Goal: Use online tool/utility: Utilize a website feature to perform a specific function

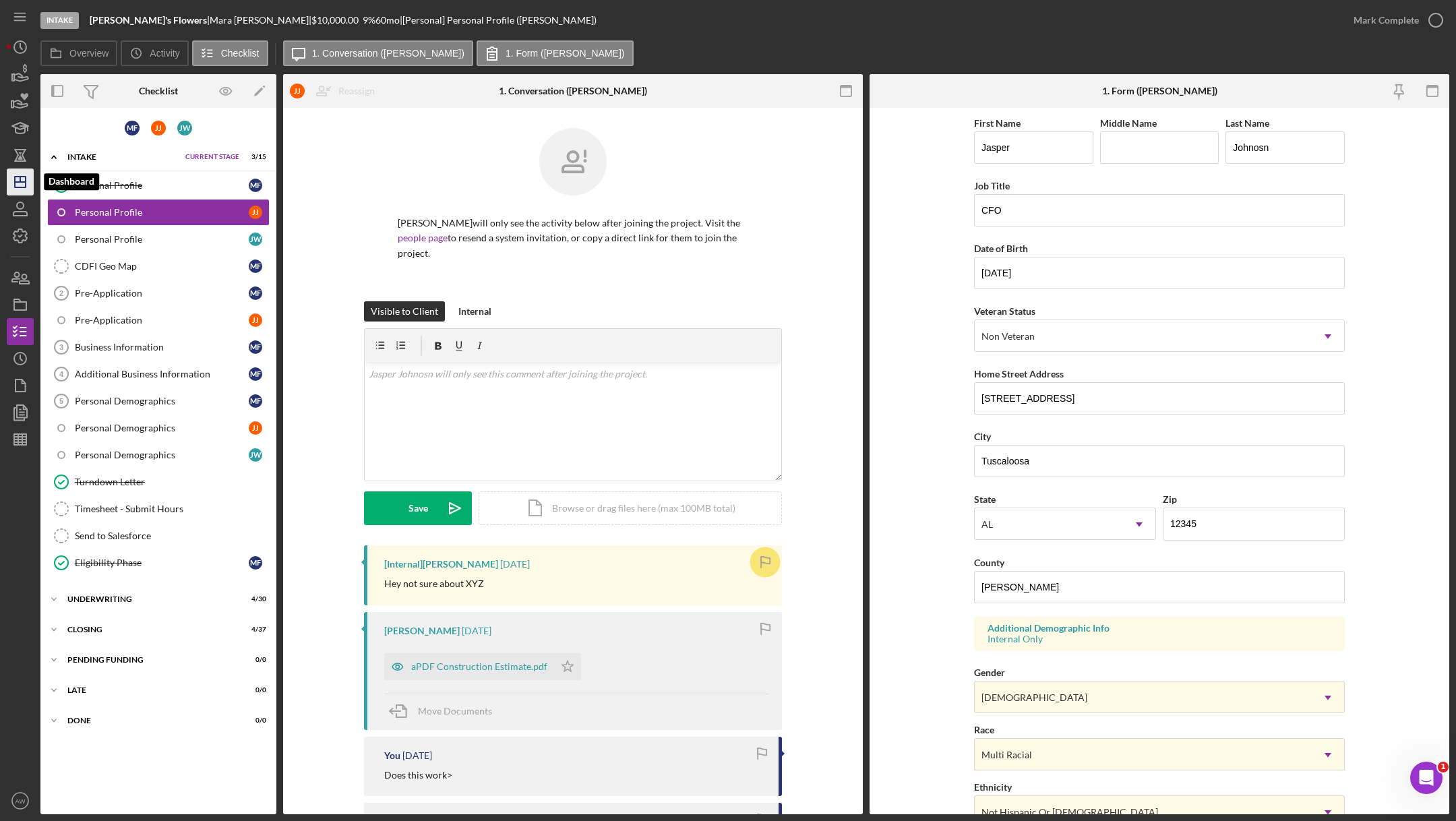
click at [18, 182] on line "button" at bounding box center [20, 182] width 11 height 0
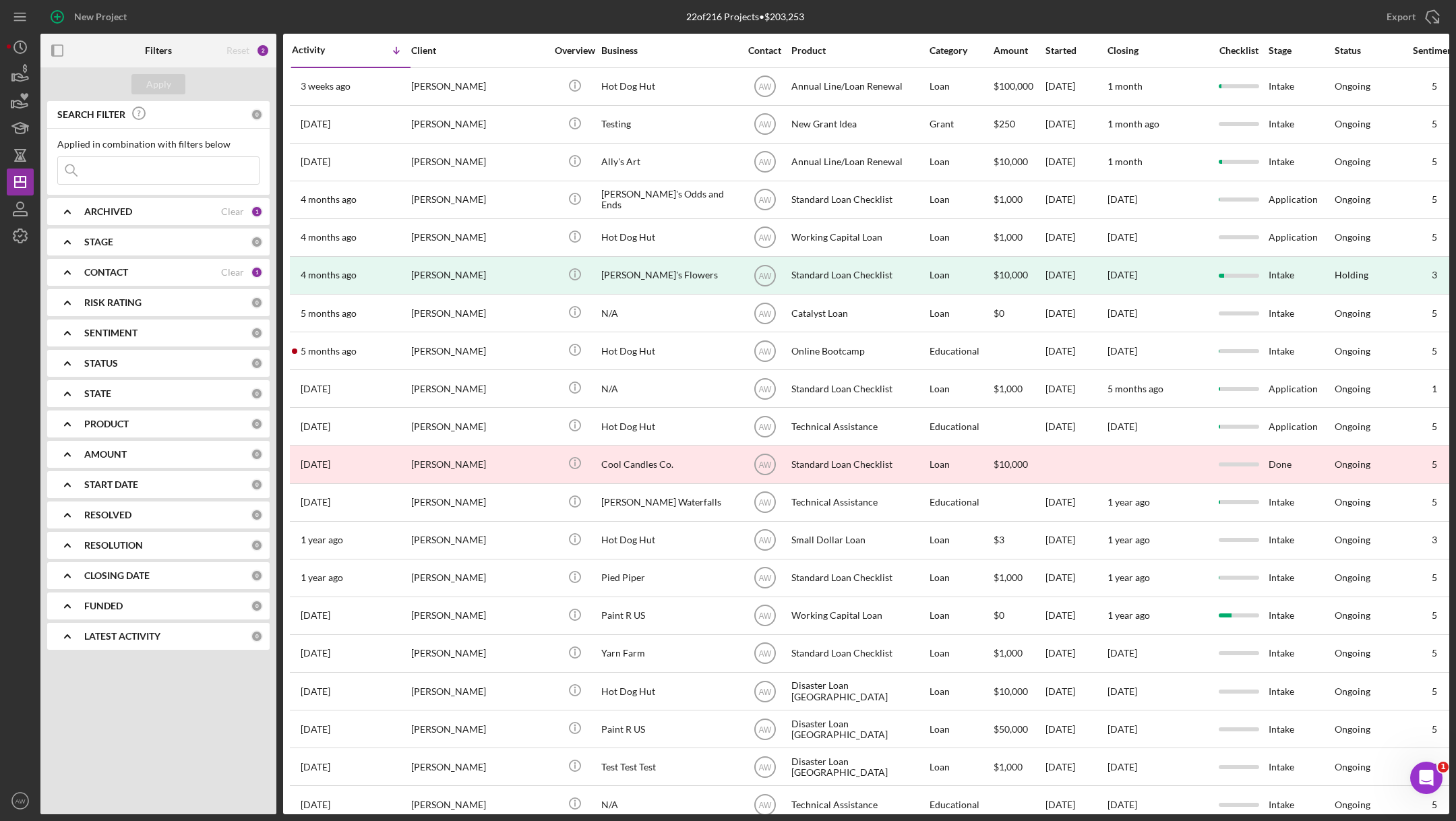
click at [115, 167] on input at bounding box center [159, 171] width 201 height 27
click at [388, 24] on div "New Project" at bounding box center [275, 16] width 470 height 34
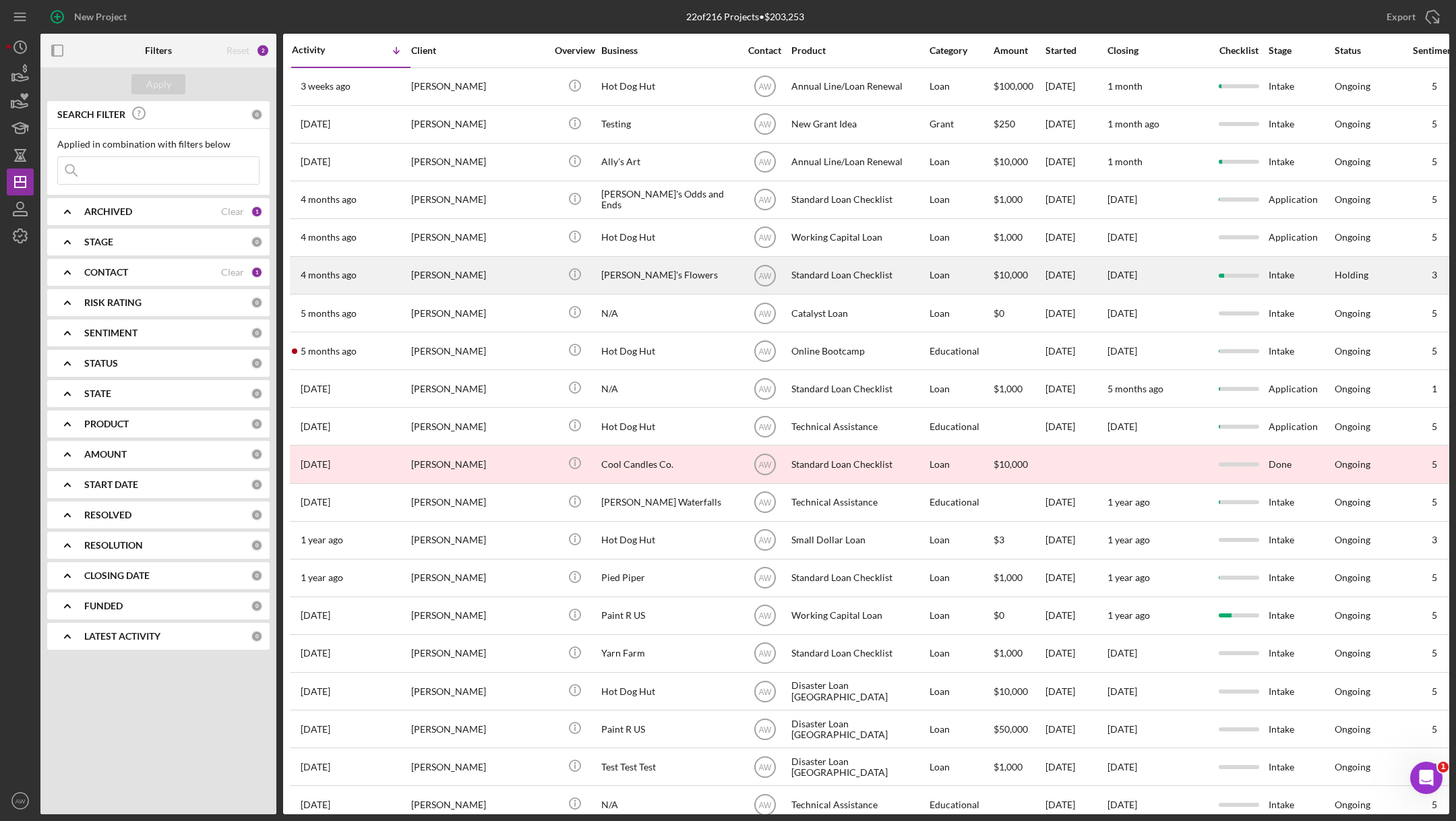
click at [356, 277] on div "[DATE] [PERSON_NAME]" at bounding box center [351, 275] width 118 height 36
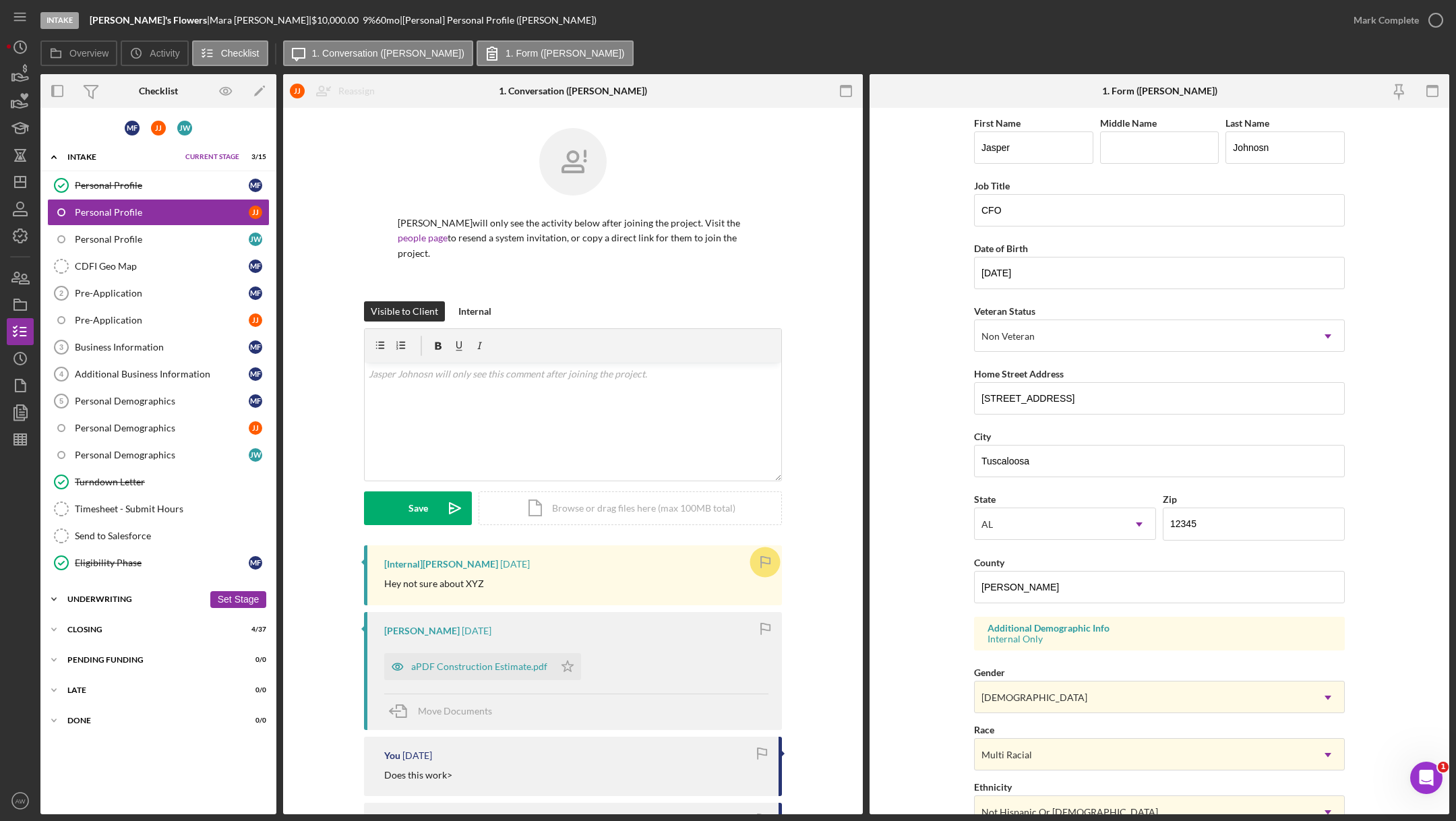
click at [88, 597] on div "Underwriting" at bounding box center [136, 599] width 136 height 8
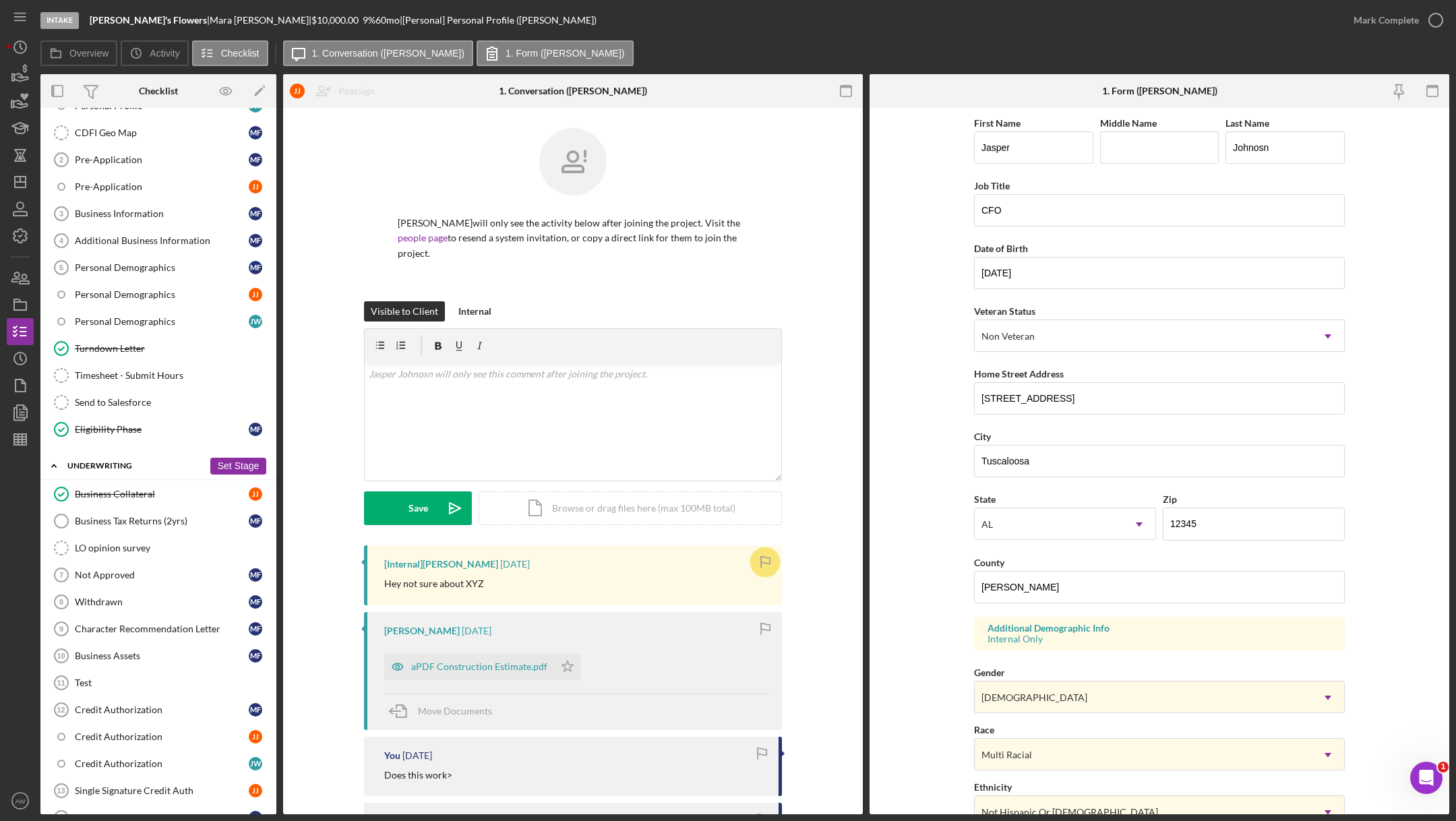
scroll to position [453, 0]
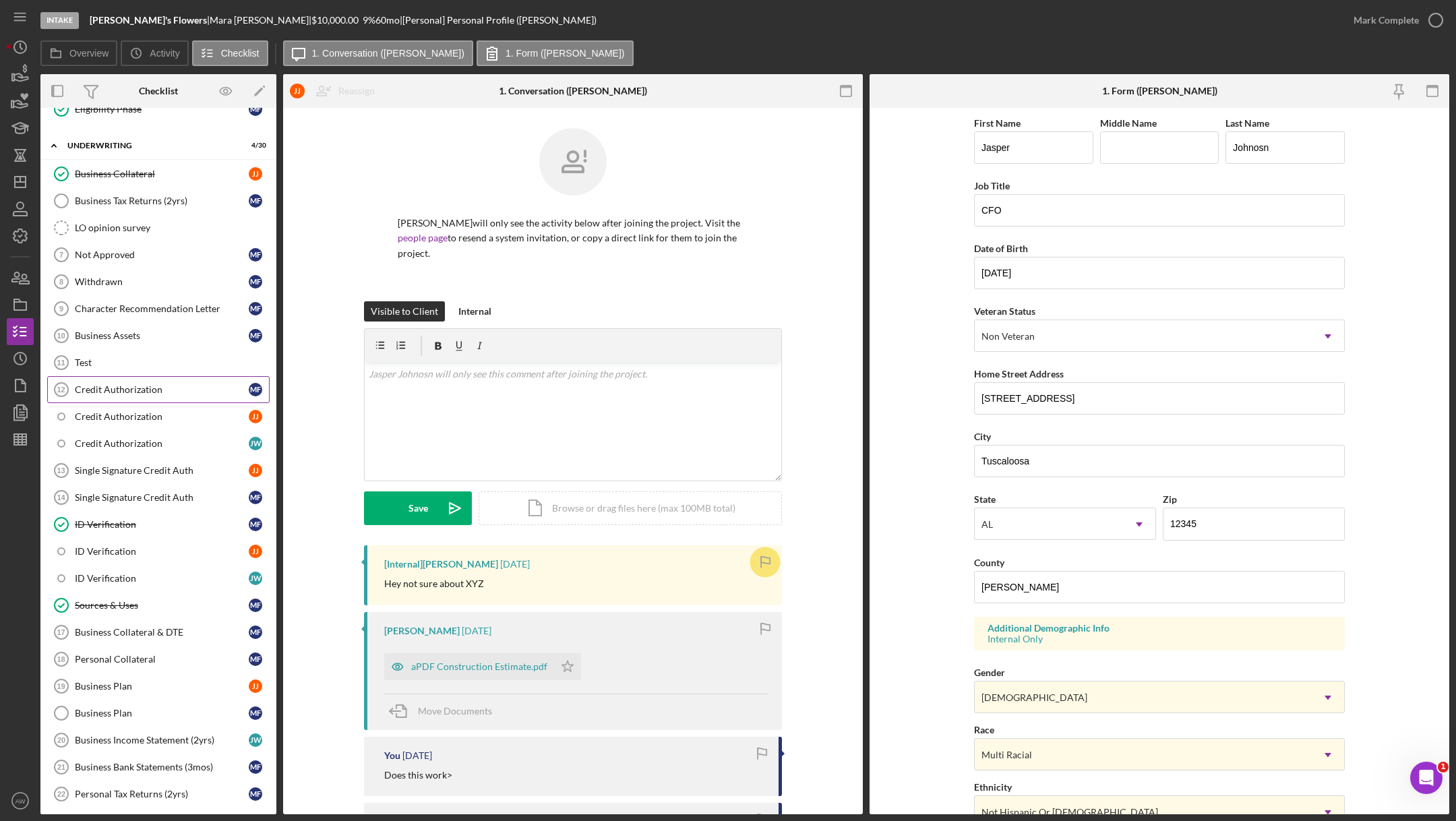
click at [148, 376] on link "Credit Authorization 12 Credit Authorization M F" at bounding box center [159, 389] width 222 height 27
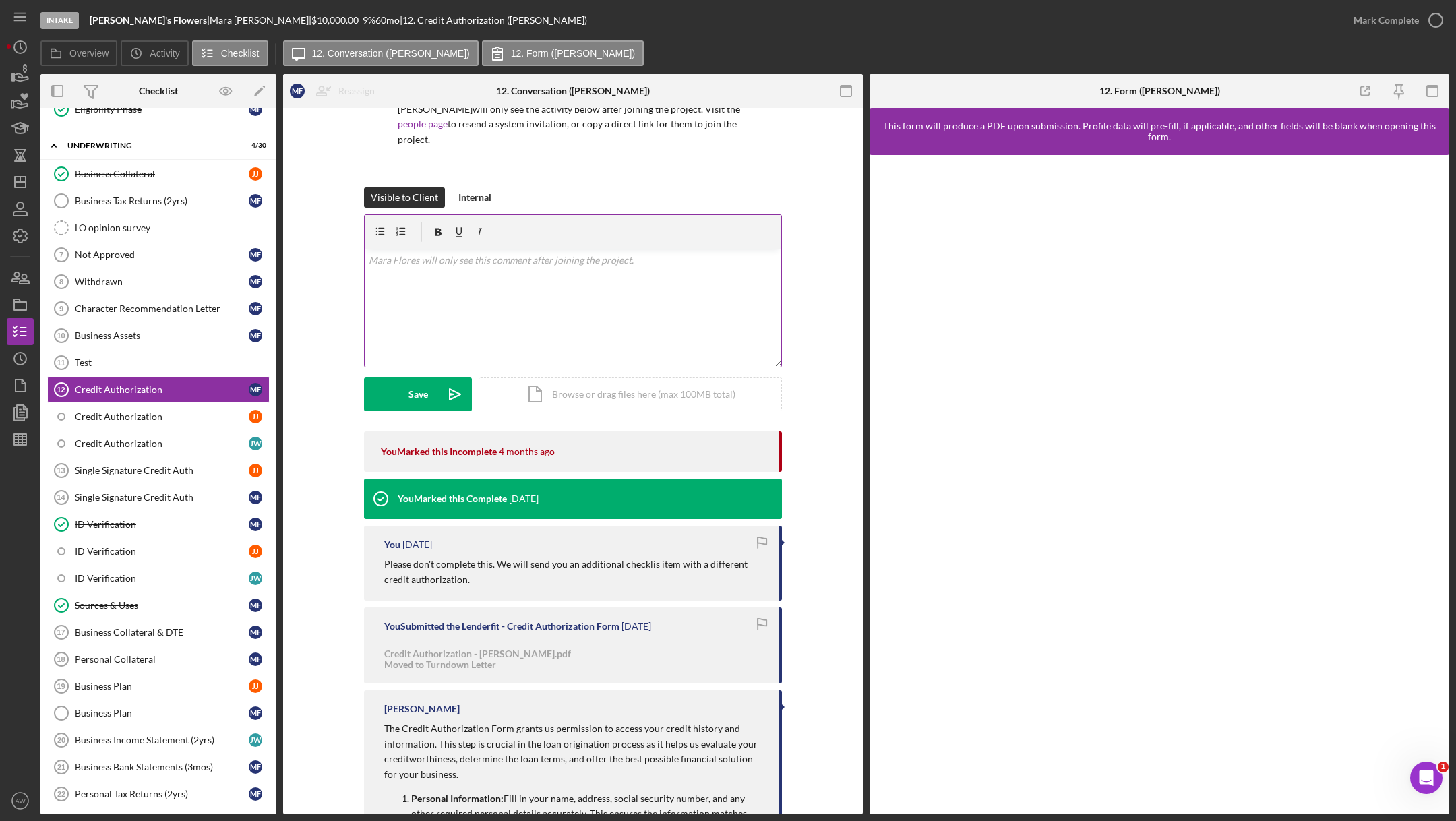
scroll to position [136, 0]
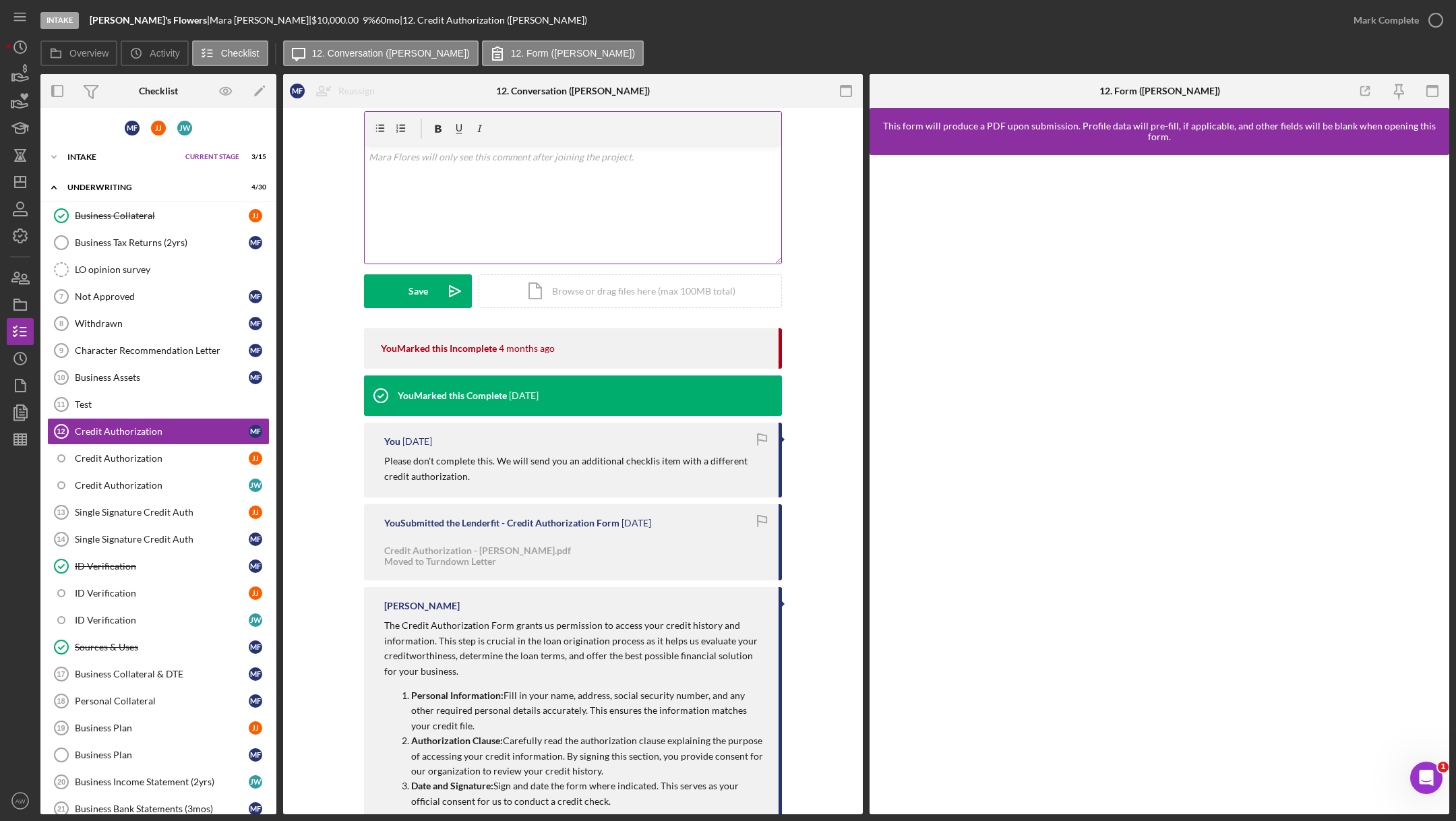
scroll to position [209, 0]
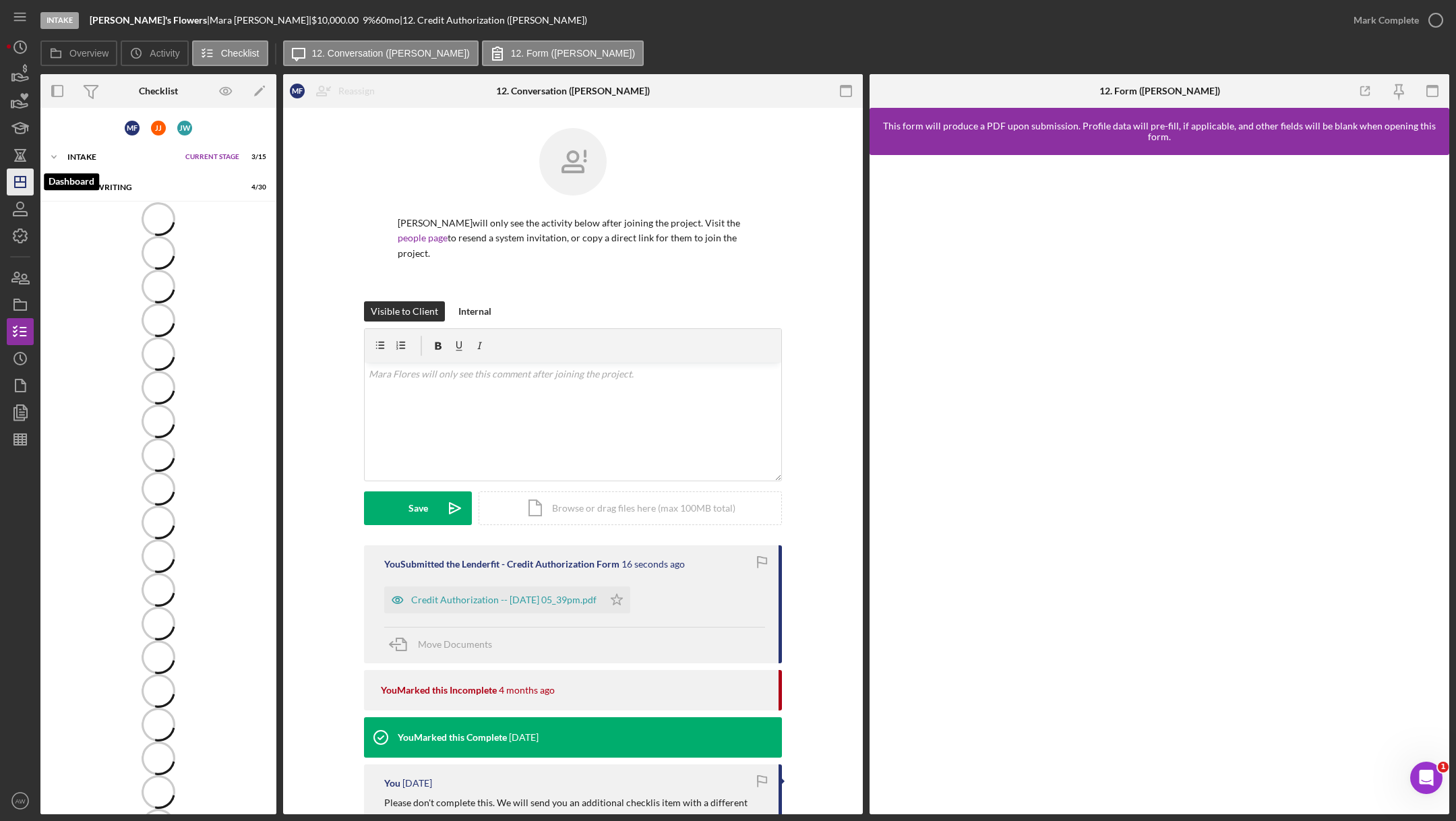
click at [20, 182] on line "button" at bounding box center [20, 179] width 0 height 6
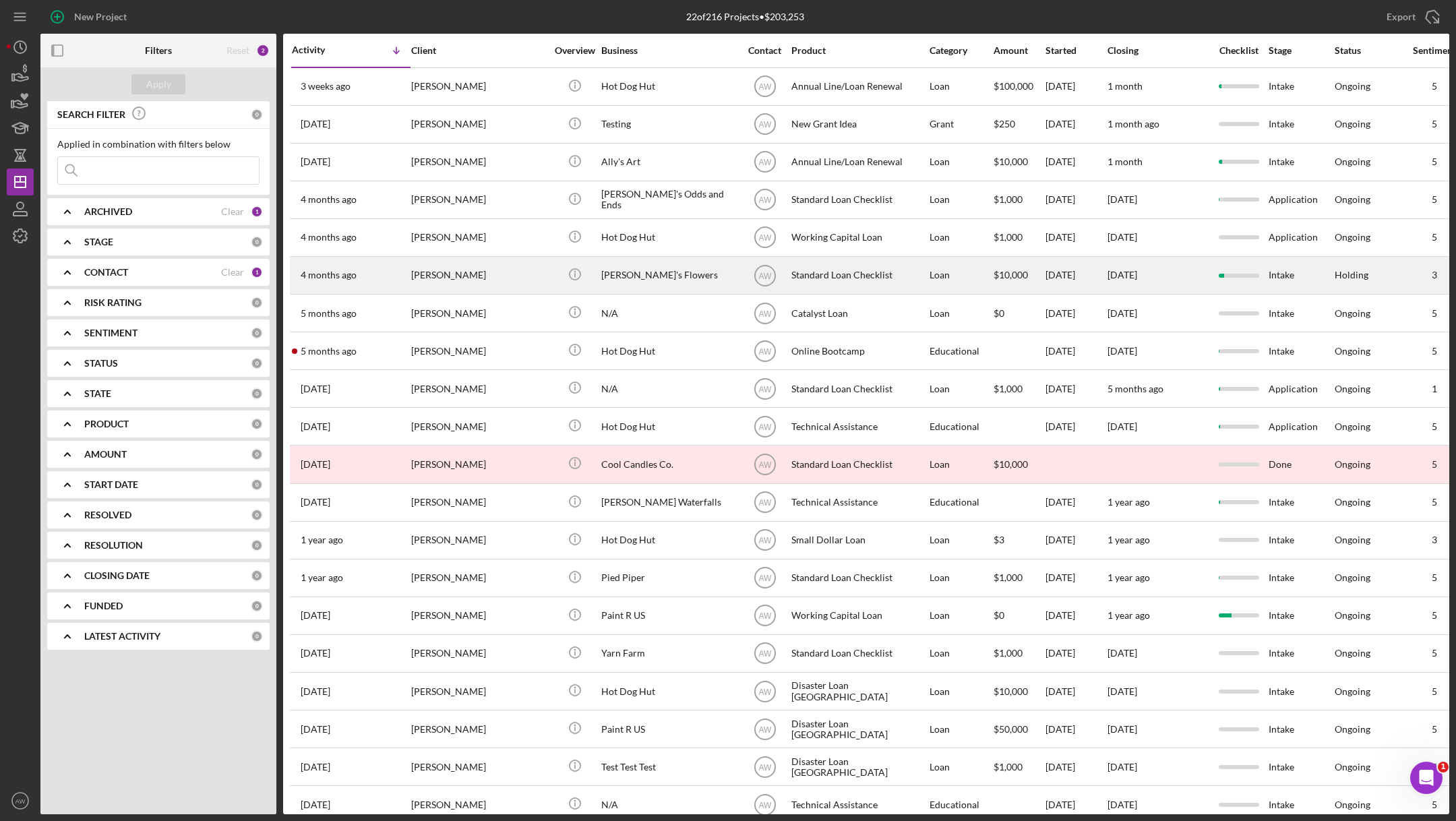
click at [514, 280] on div "[PERSON_NAME]" at bounding box center [478, 275] width 135 height 36
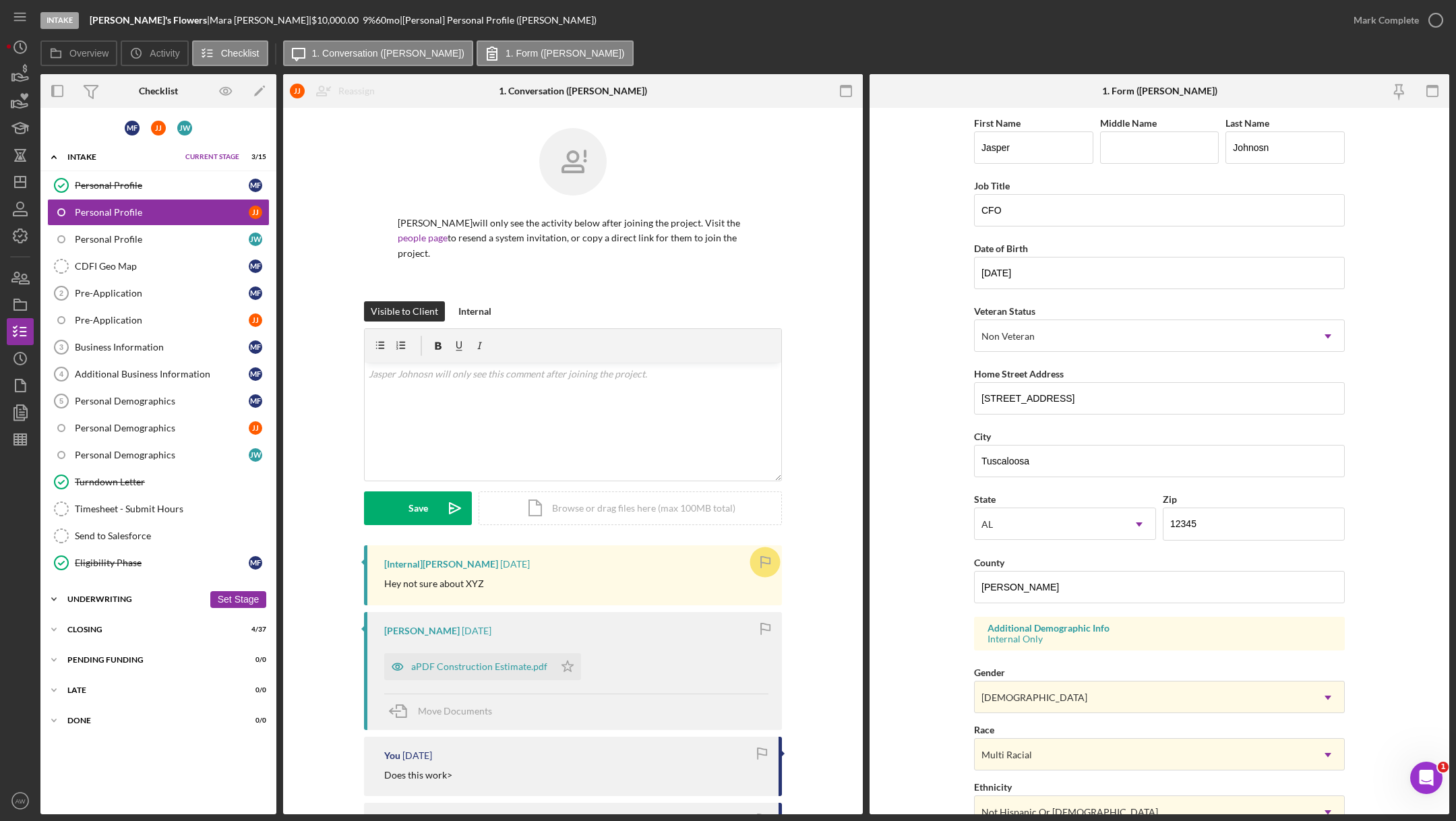
click at [61, 595] on icon "Icon/Expander" at bounding box center [54, 599] width 27 height 27
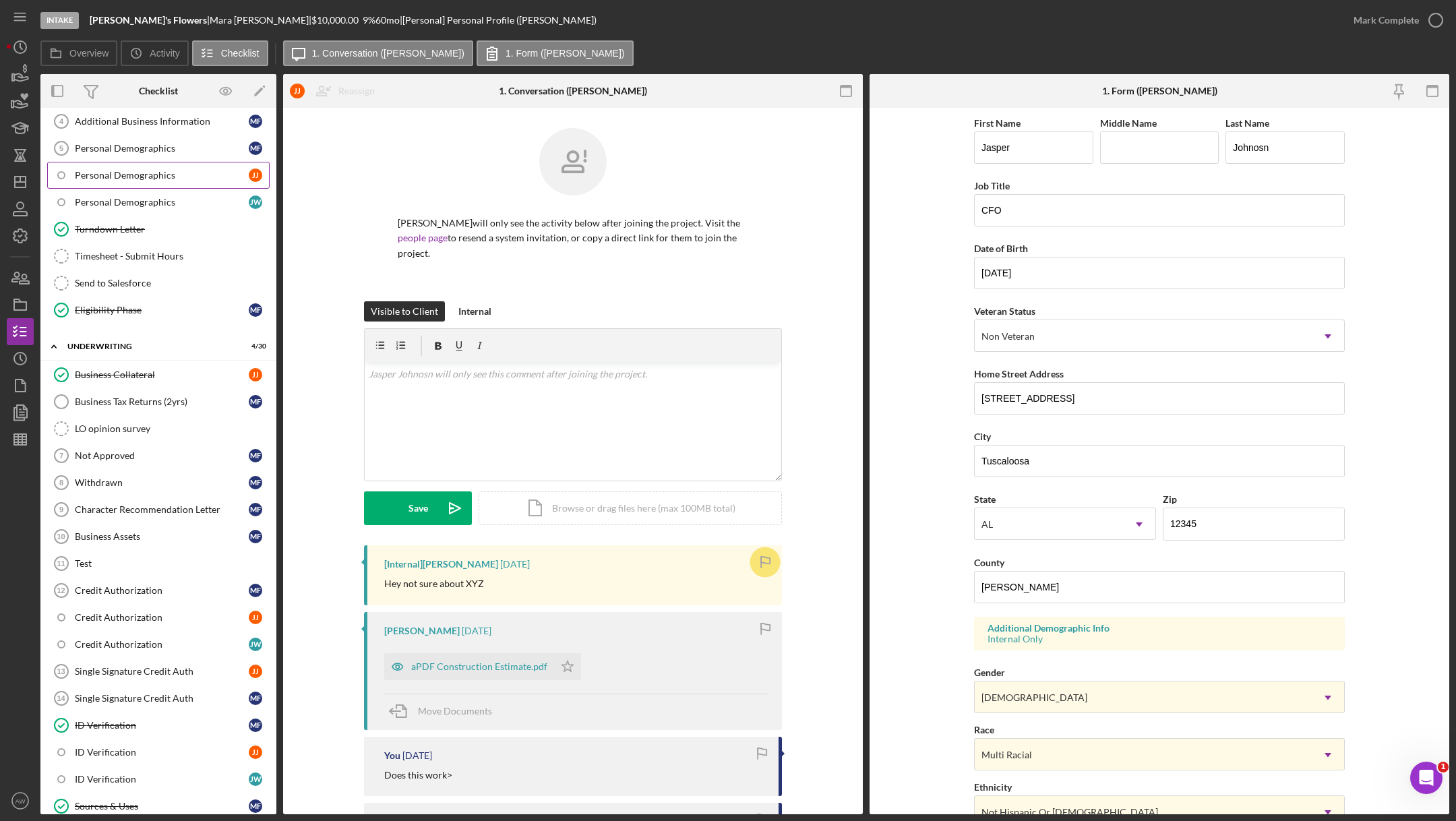
scroll to position [508, 0]
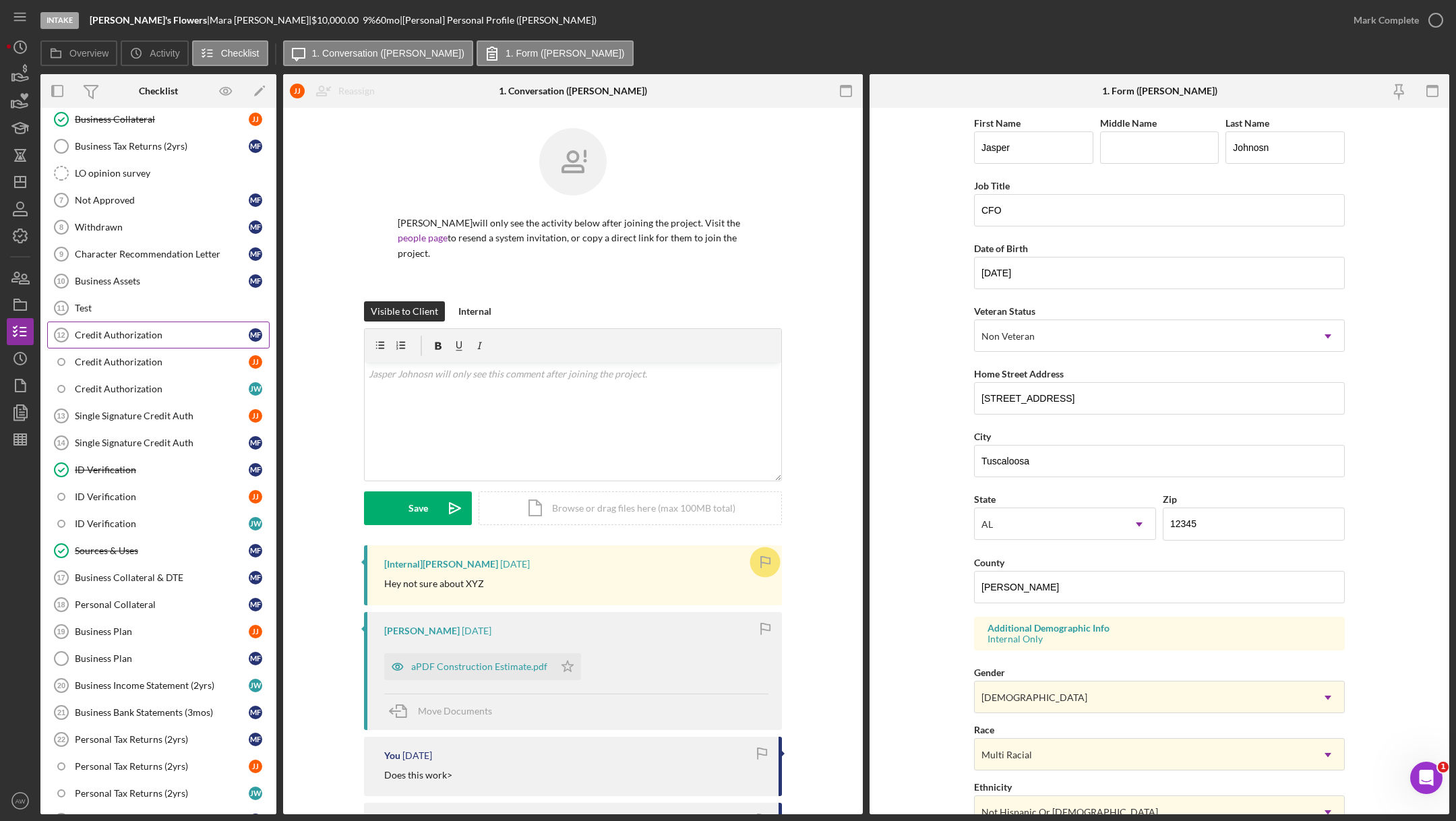
click at [132, 321] on link "Credit Authorization 12 Credit Authorization M F" at bounding box center [159, 335] width 222 height 27
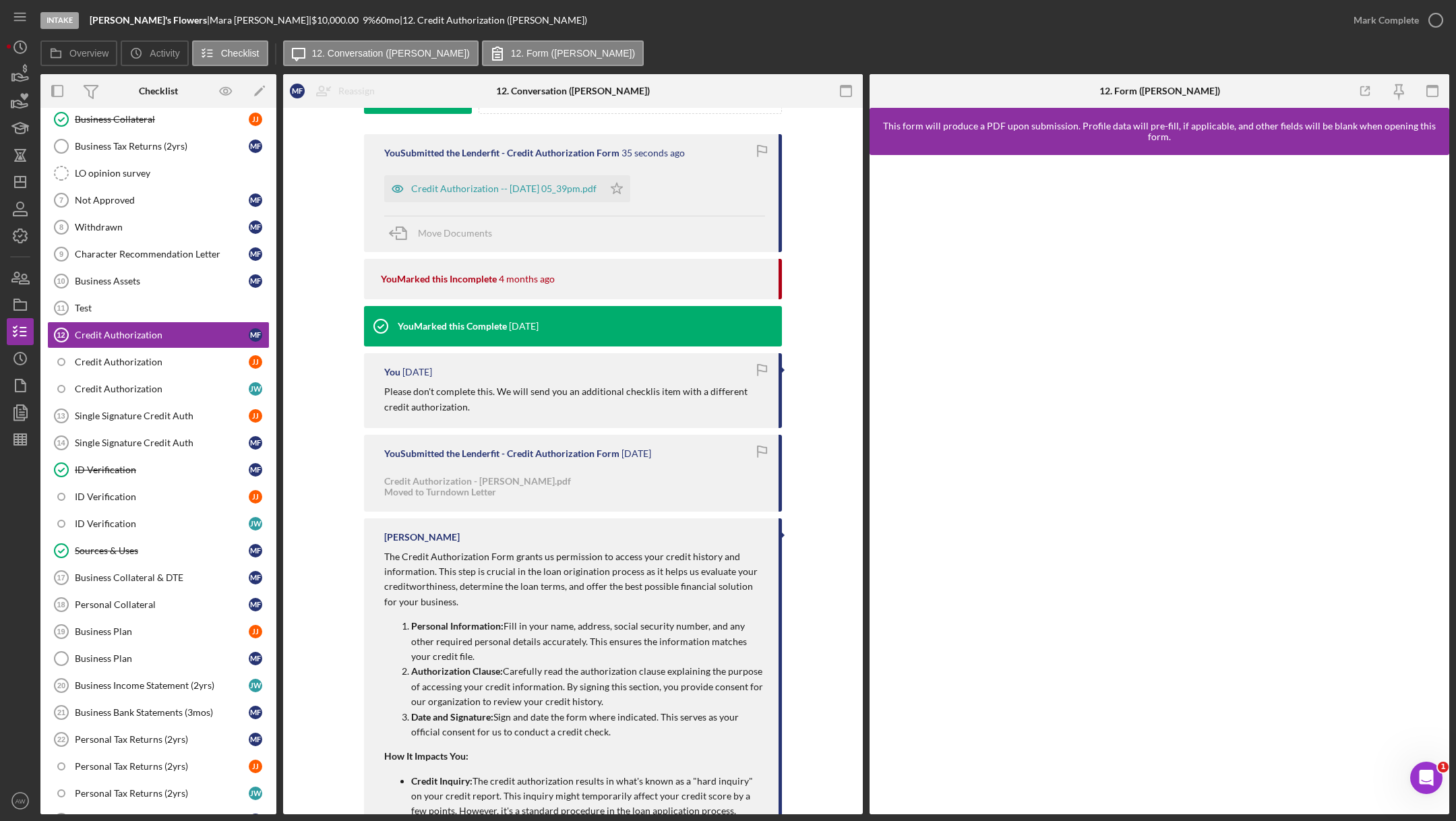
scroll to position [407, 0]
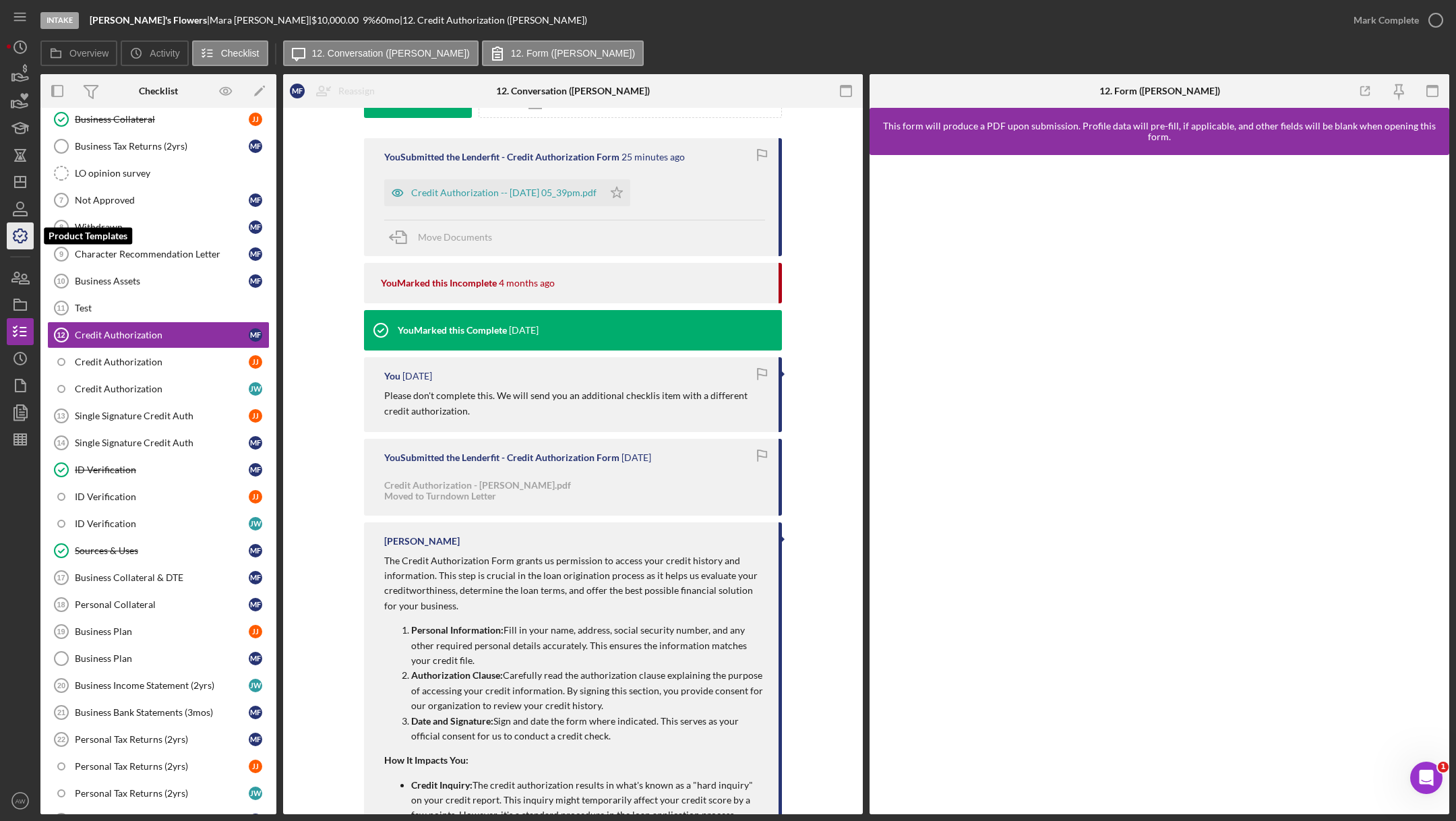
click at [21, 233] on icon "button" at bounding box center [20, 235] width 34 height 34
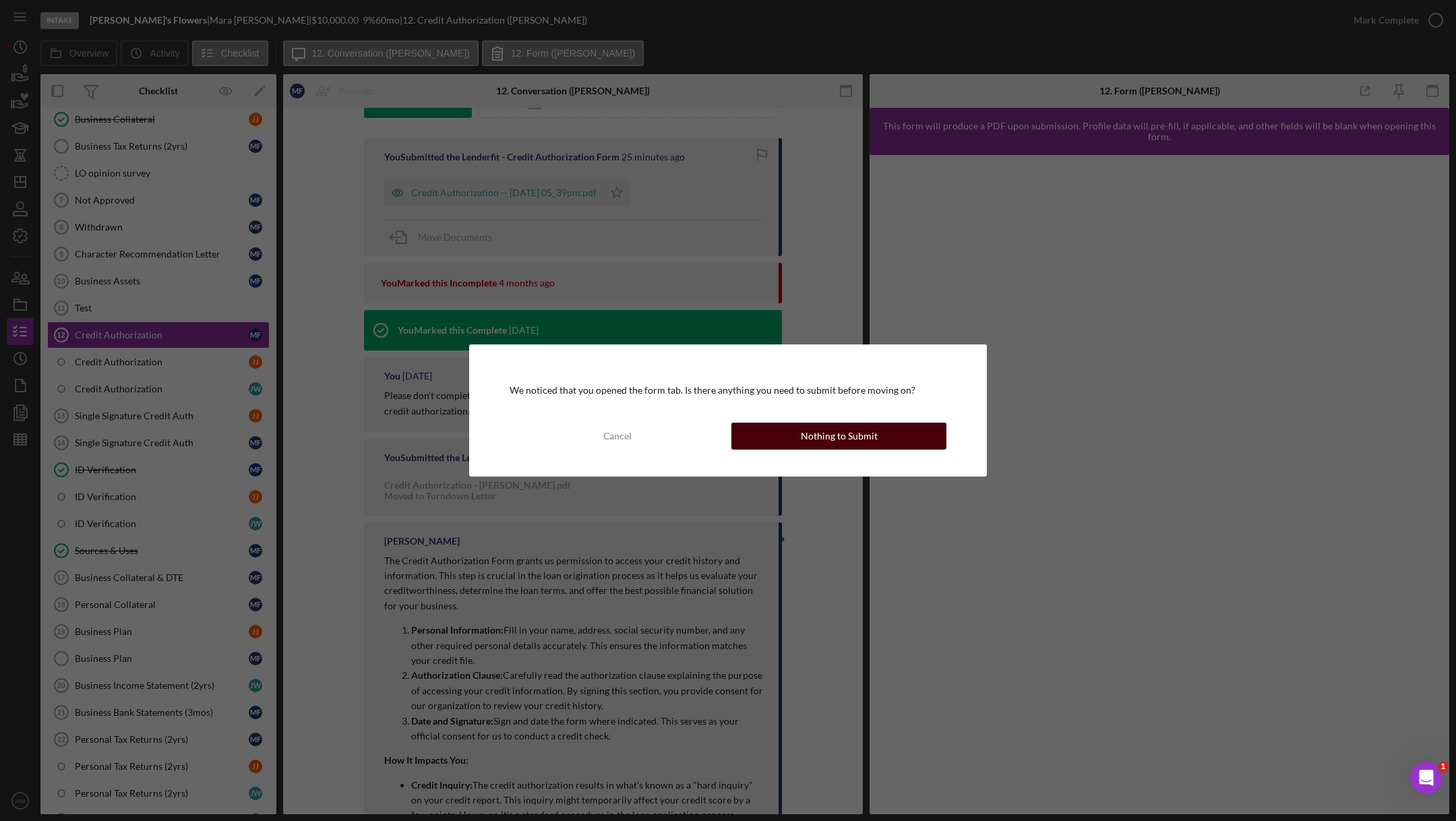
click at [788, 438] on button "Nothing to Submit" at bounding box center [839, 436] width 215 height 27
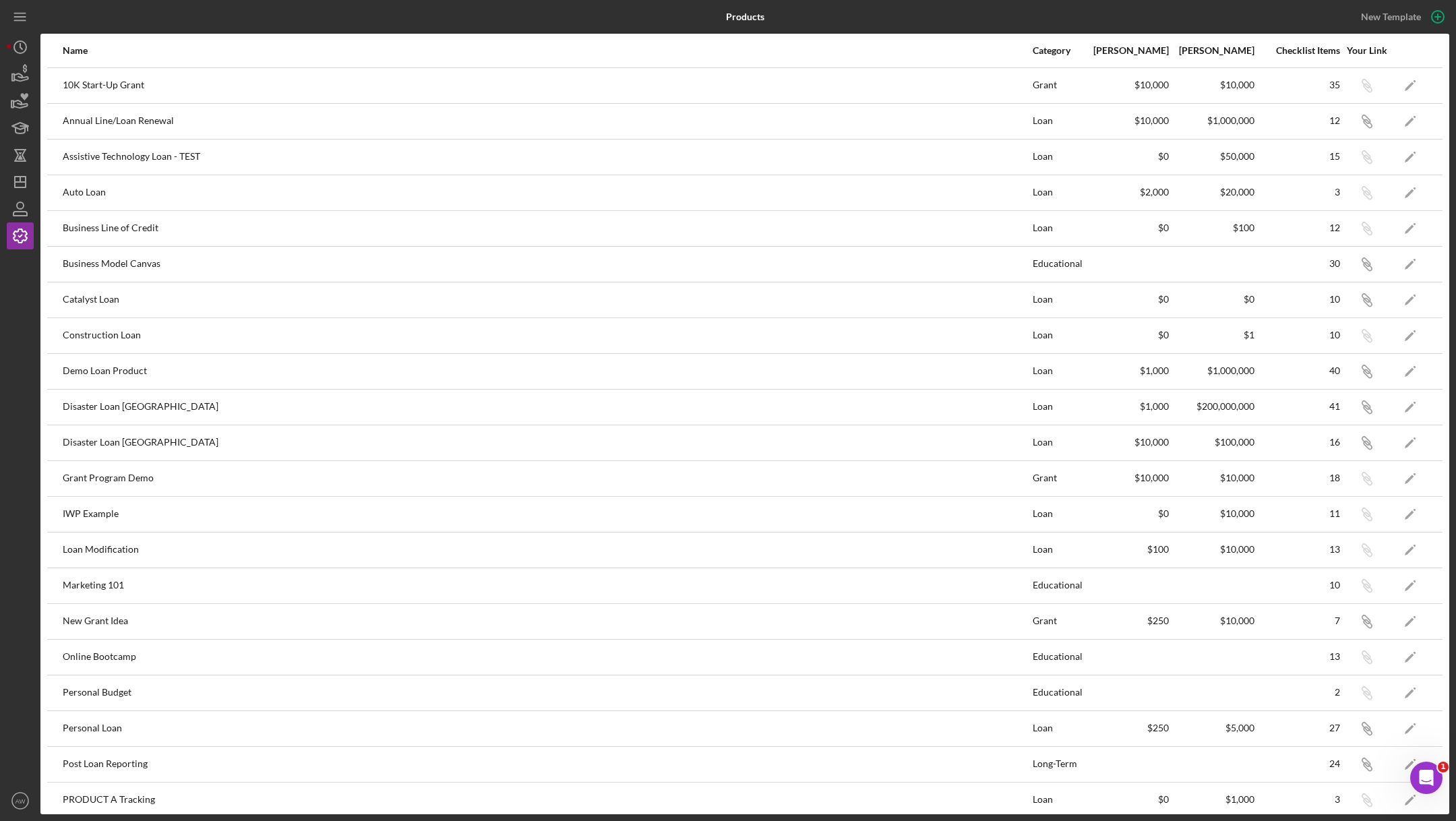
scroll to position [255, 0]
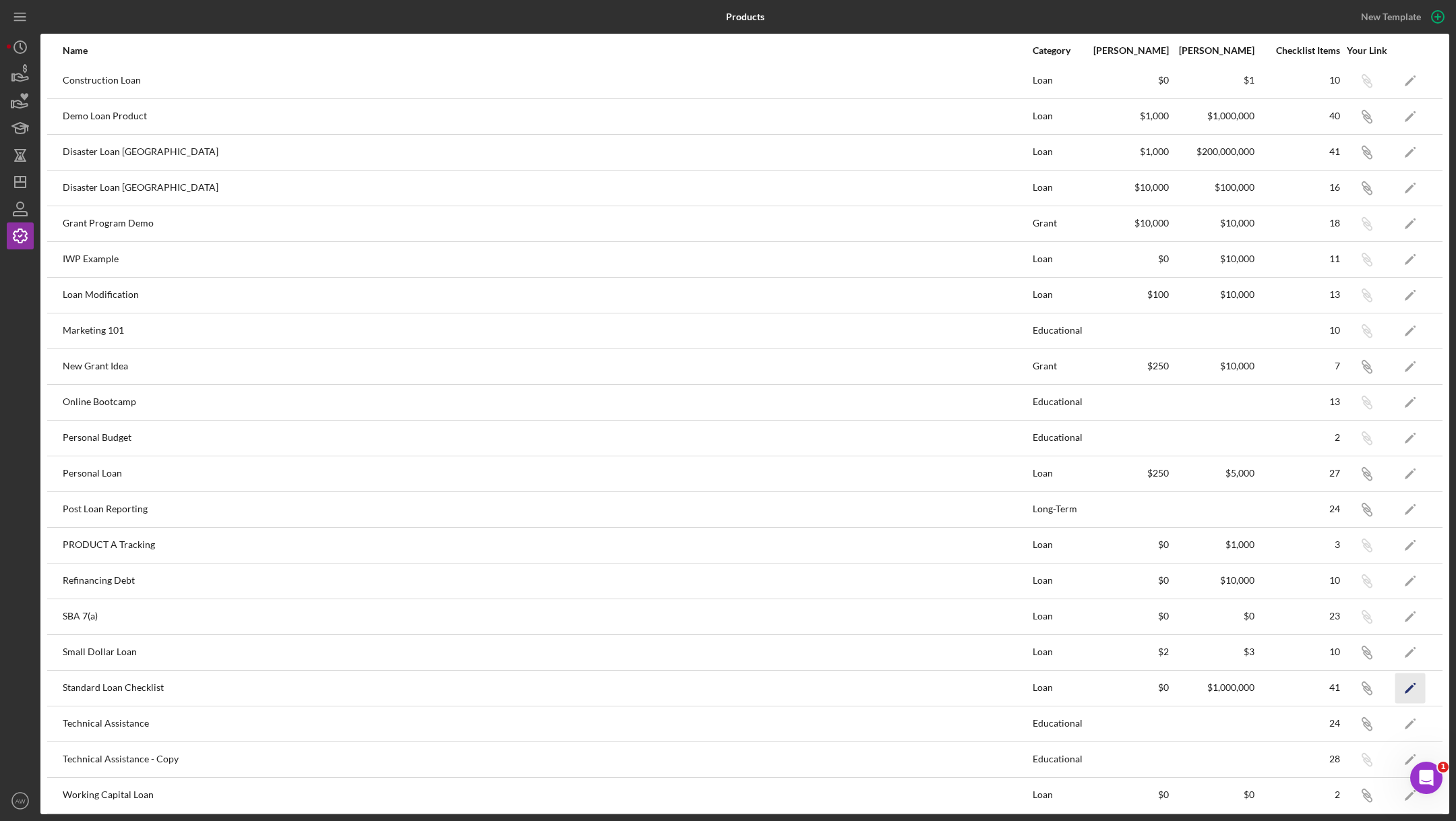
click at [1407, 686] on polygon "button" at bounding box center [1409, 688] width 9 height 9
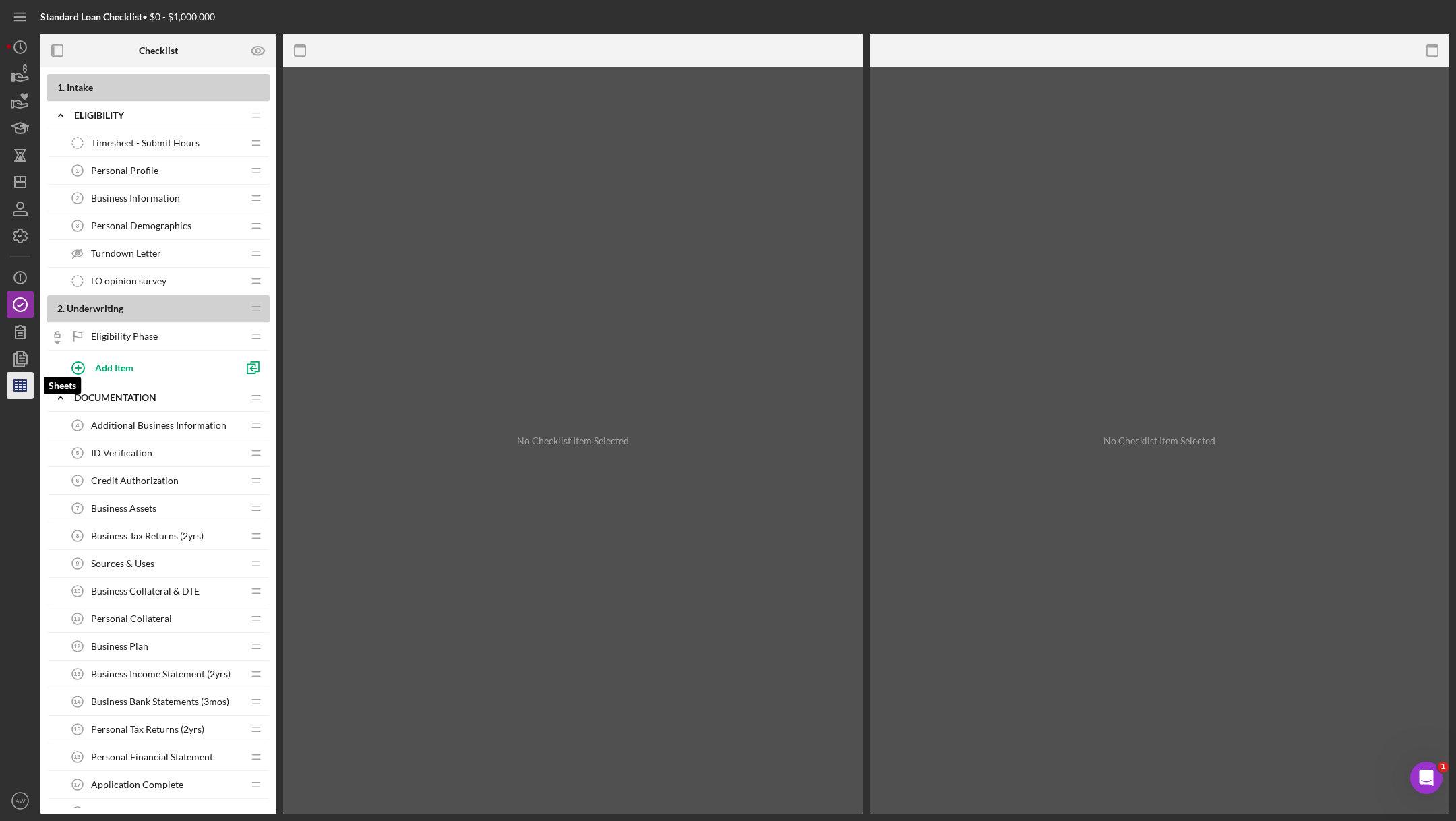
click at [27, 389] on polygon "button" at bounding box center [20, 385] width 12 height 11
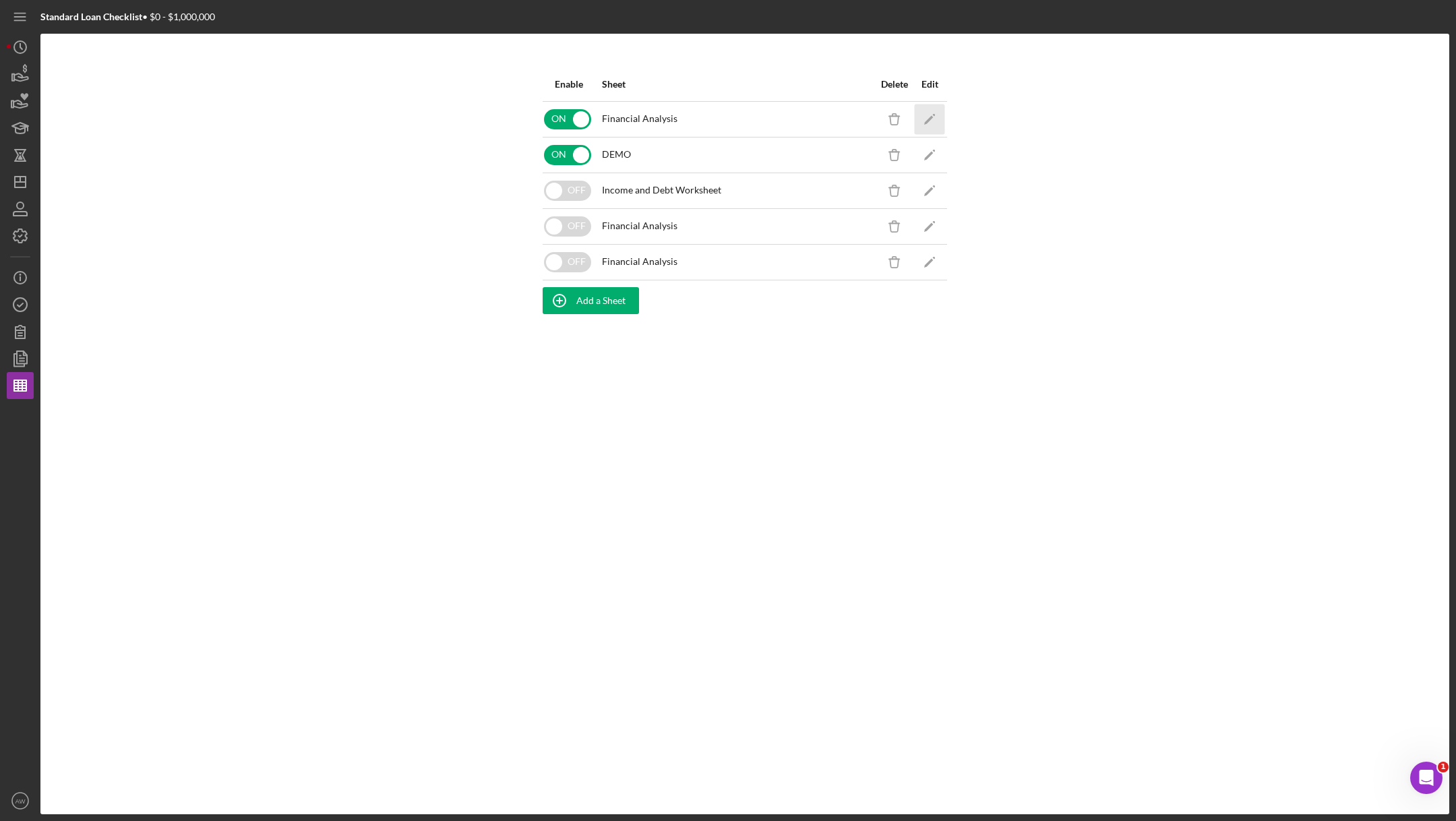
click at [927, 122] on polygon "button" at bounding box center [928, 120] width 9 height 9
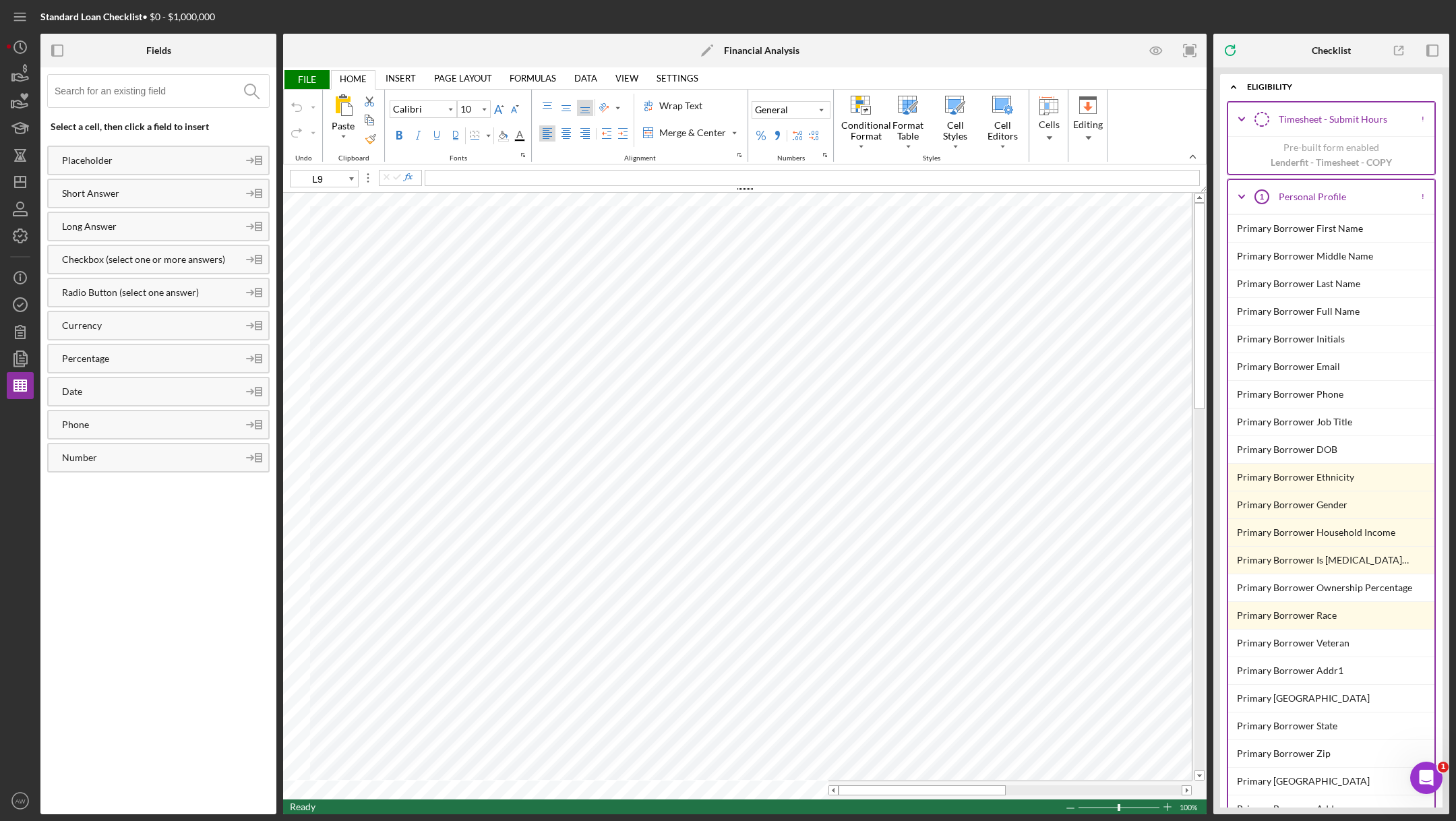
type input "11"
type input "B17"
type input "10.5"
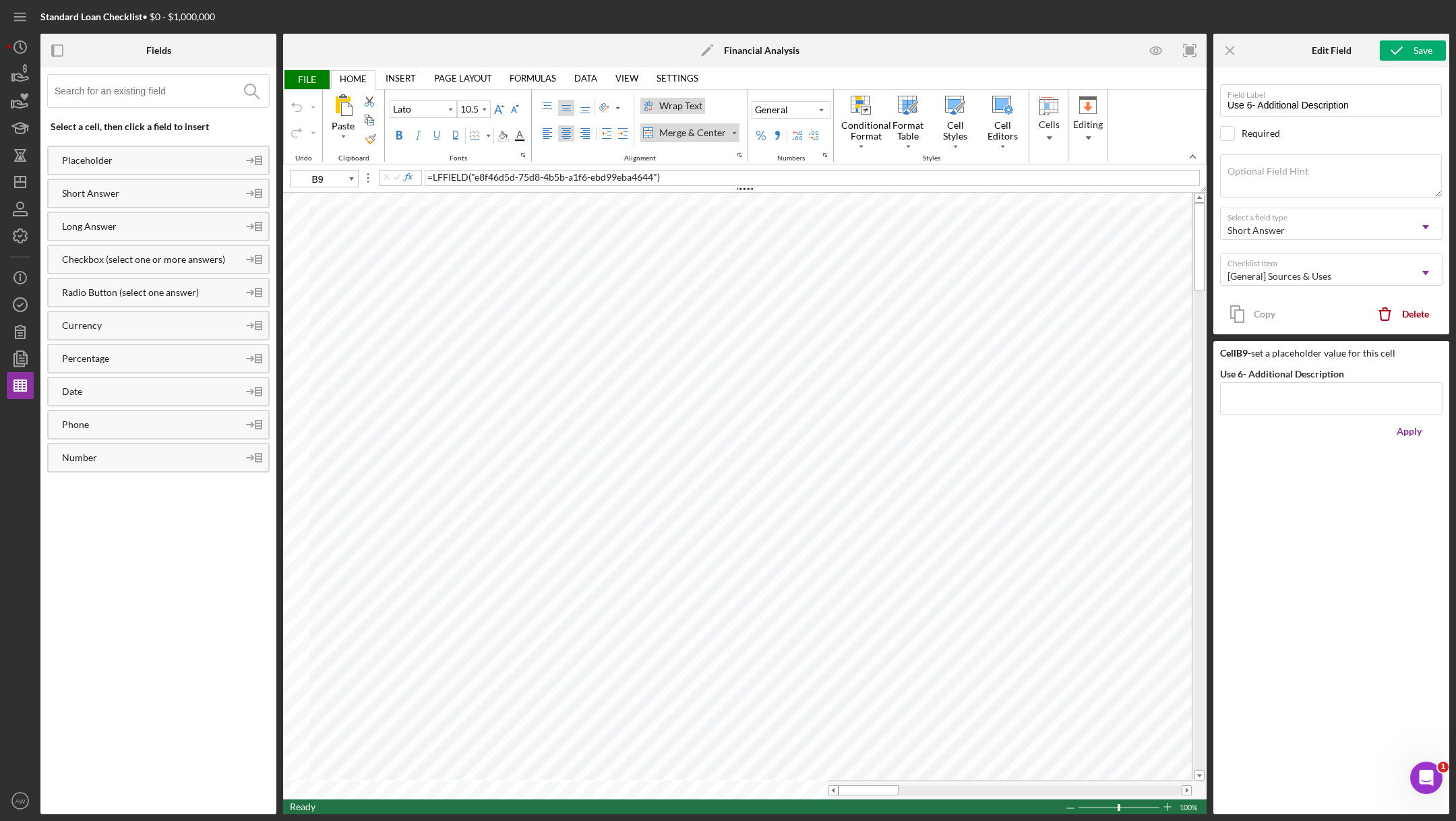
type input "D4"
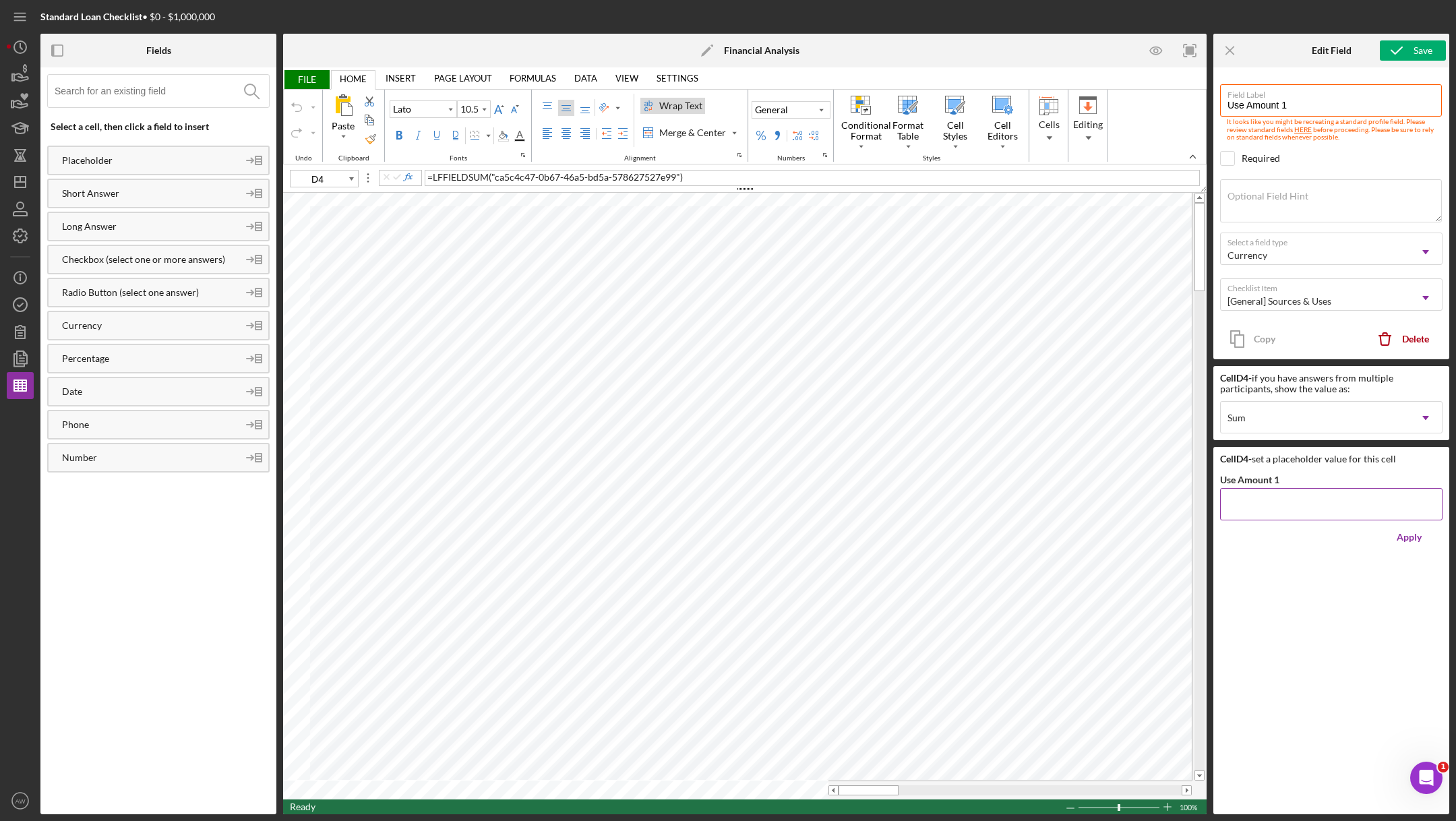
click at [1291, 510] on input "Use Amount 1" at bounding box center [1331, 503] width 222 height 32
type input "$0"
click at [1396, 534] on div "Apply" at bounding box center [1409, 537] width 25 height 27
click at [297, 77] on span "FILE" at bounding box center [306, 80] width 47 height 19
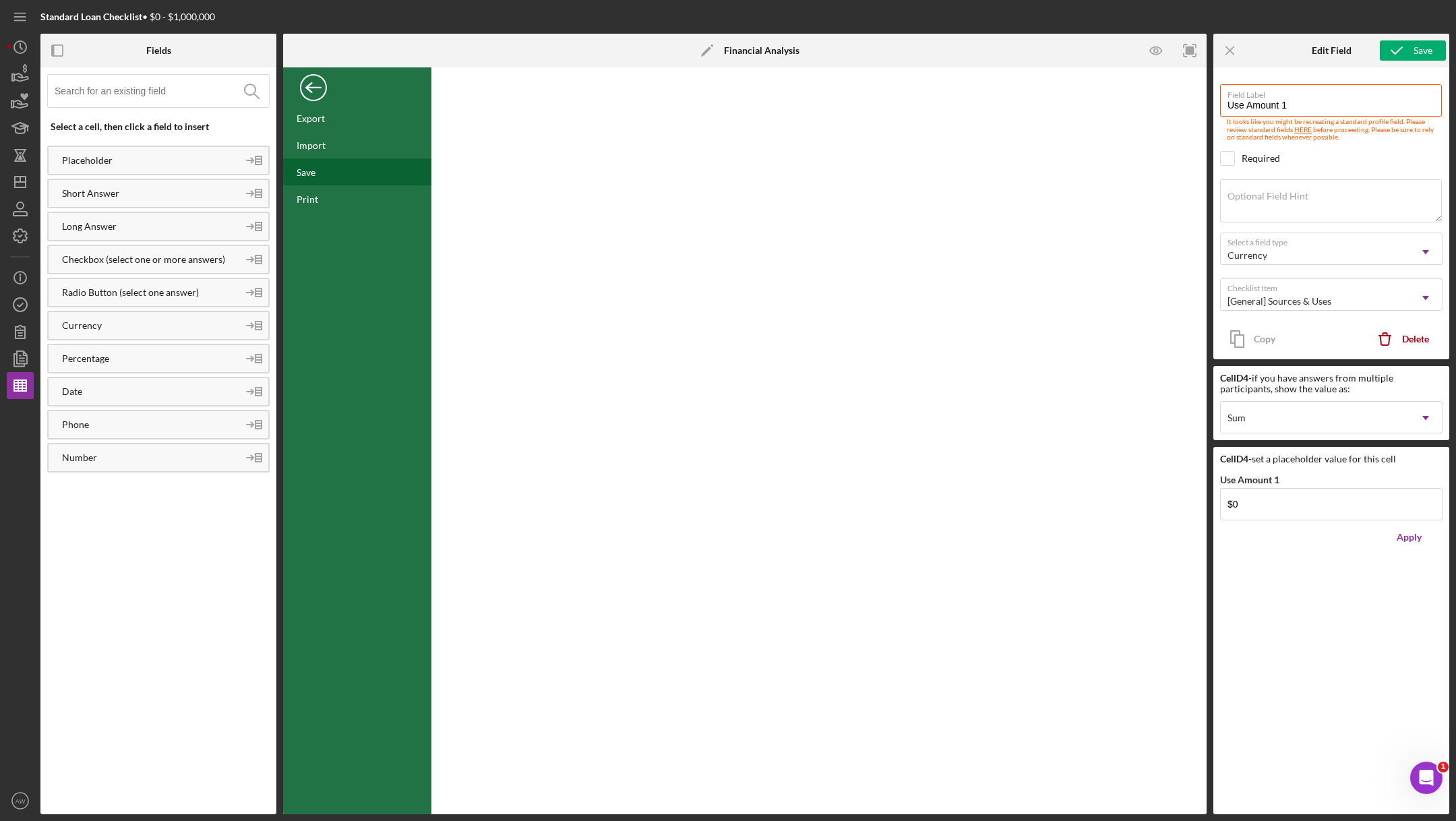
click at [302, 175] on div "Save" at bounding box center [306, 172] width 19 height 11
click at [319, 87] on div "Back" at bounding box center [313, 85] width 27 height 27
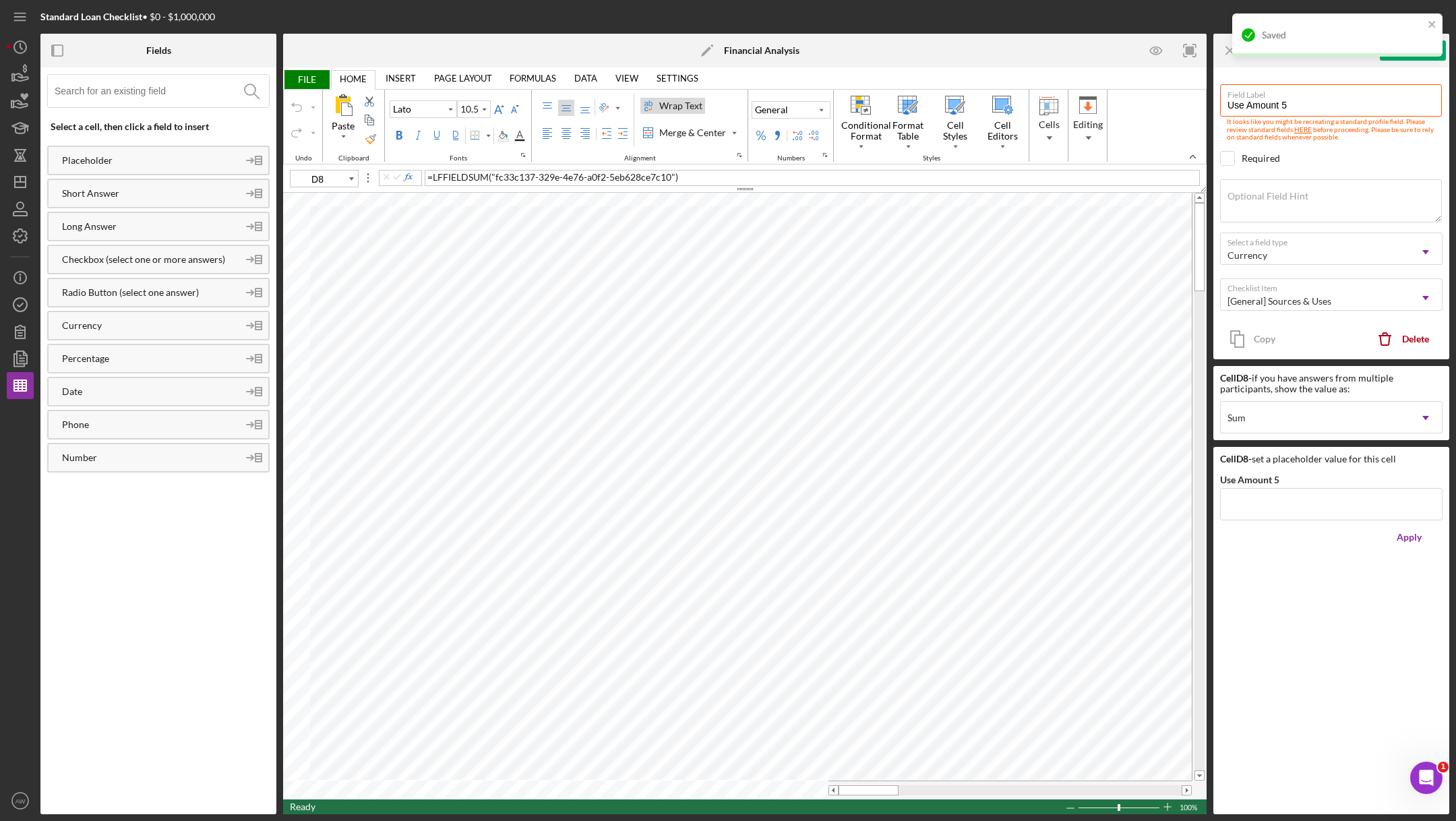
type input "D4"
type input "Use Amount 1"
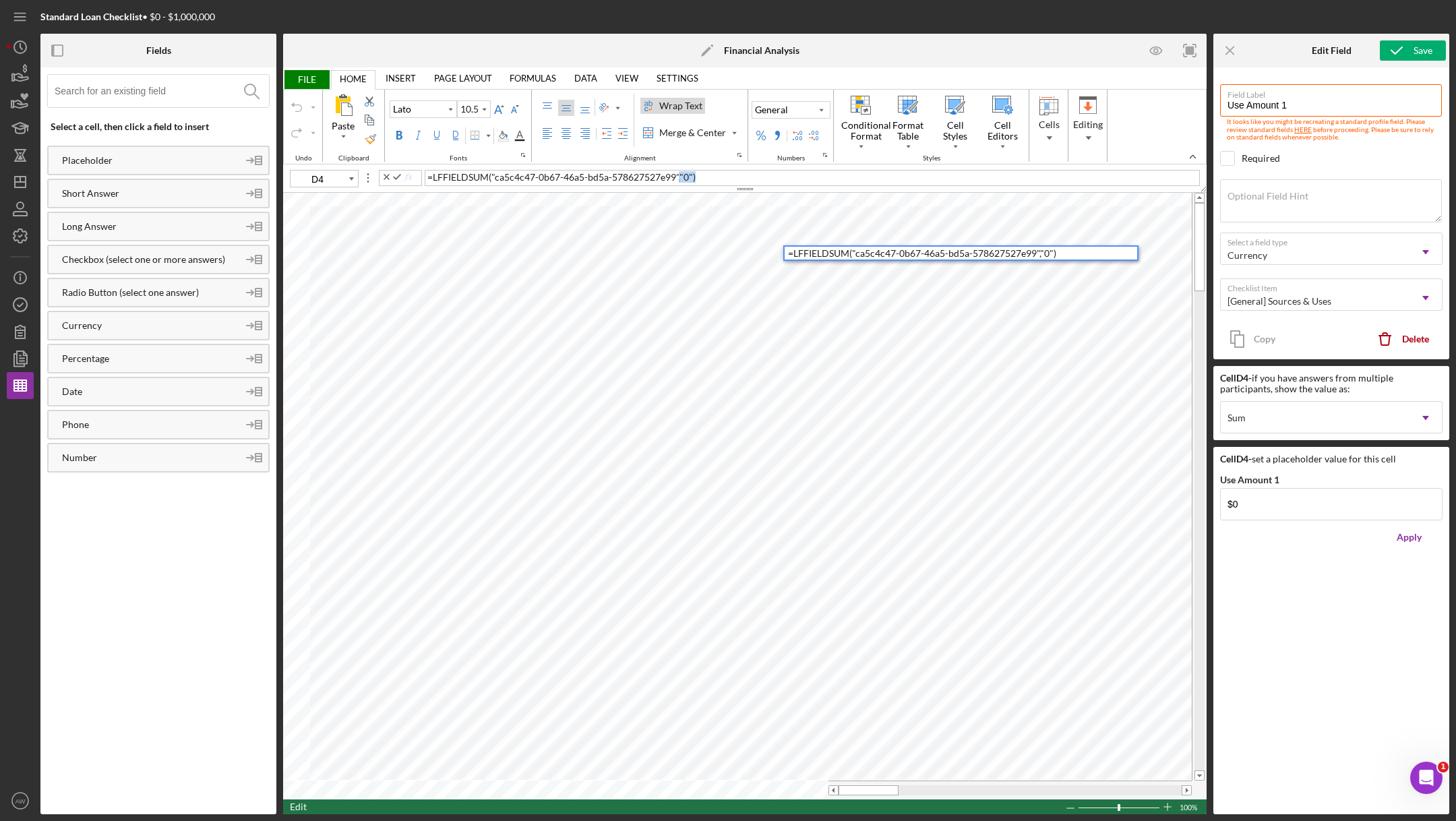
drag, startPoint x: 696, startPoint y: 175, endPoint x: 679, endPoint y: 175, distance: 17.0
click at [679, 175] on div "= LFFIELDSUM ( "ca5c4c47-0b67-46a5-bd5a-578627527e99" , "0" )" at bounding box center [812, 178] width 775 height 16
click at [618, 47] on div "Icon/Edit Financial Analysis" at bounding box center [744, 50] width 308 height 34
click at [16, 174] on icon "Icon/Dashboard" at bounding box center [20, 181] width 34 height 34
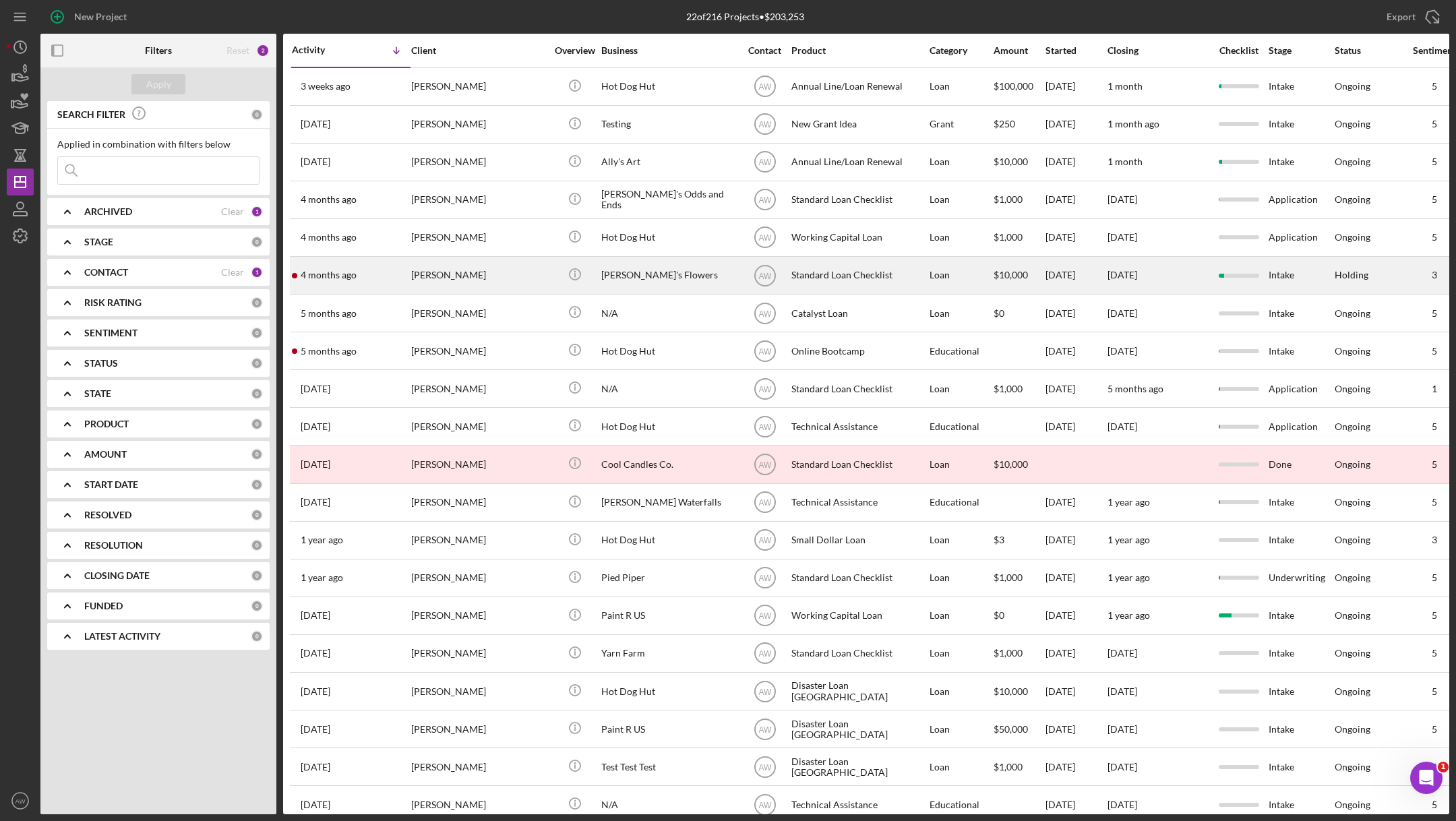
click at [369, 272] on div "[DATE] [PERSON_NAME]" at bounding box center [351, 275] width 118 height 36
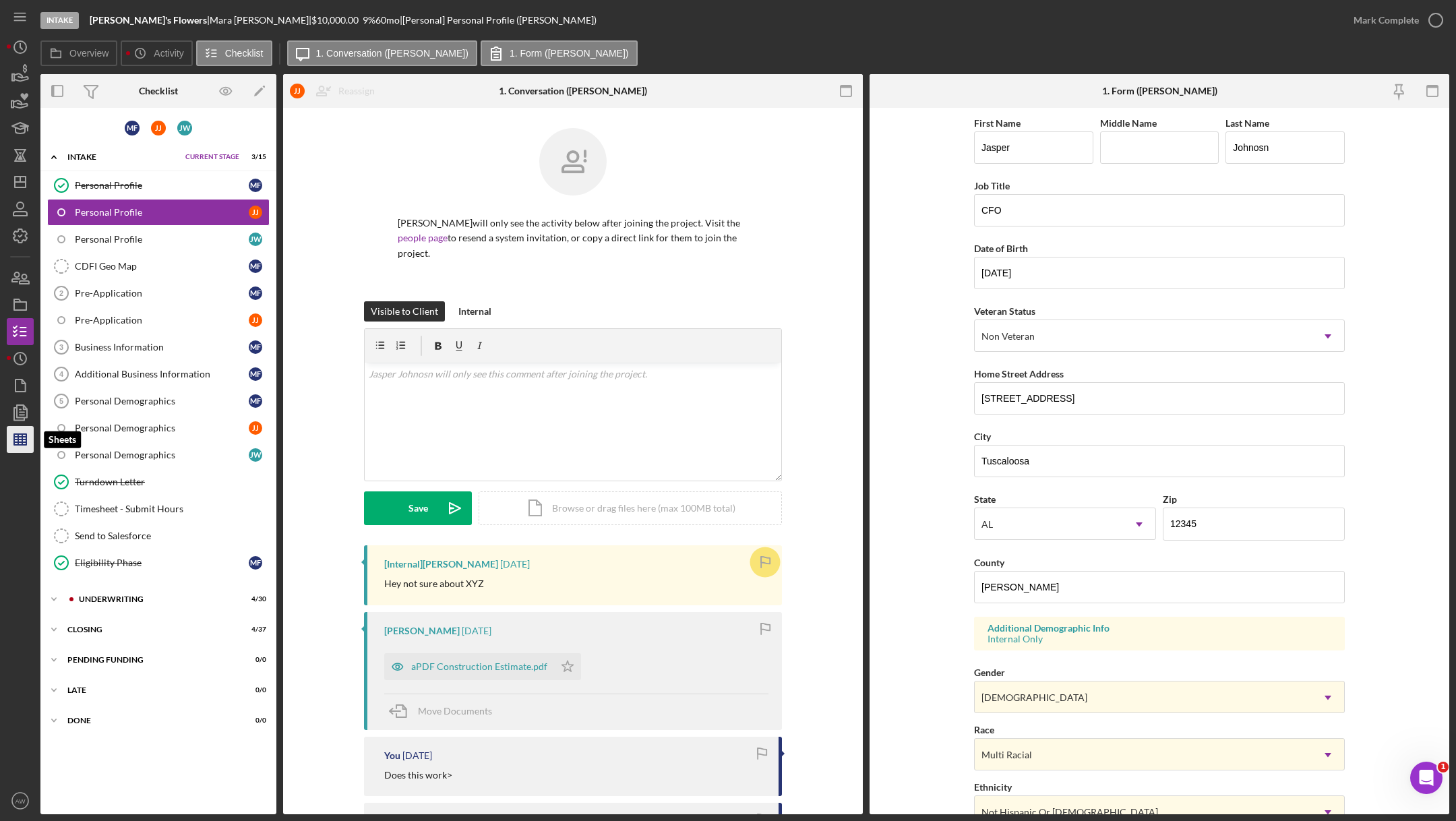
click at [15, 440] on line "button" at bounding box center [20, 440] width 12 height 0
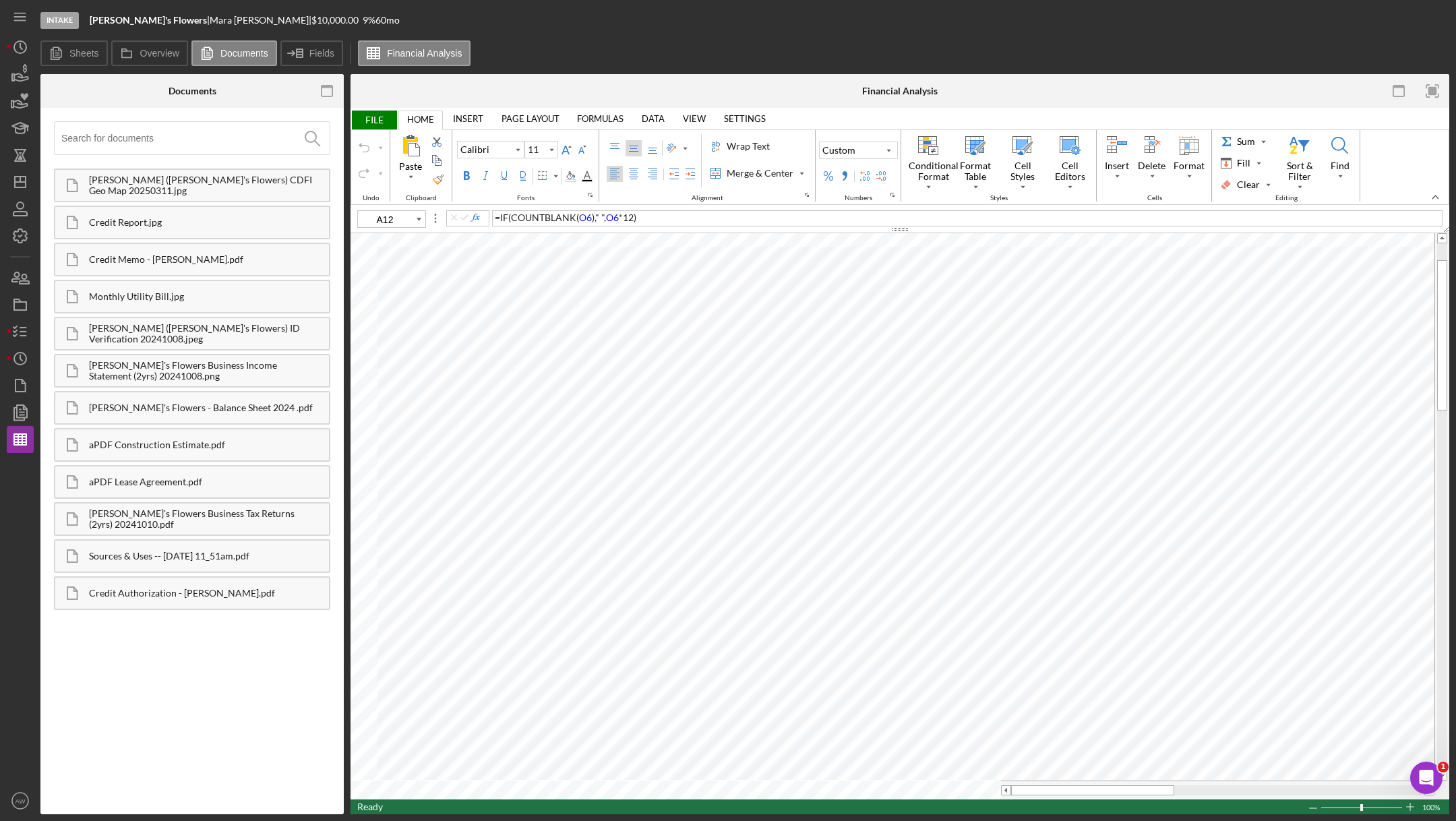
click at [373, 118] on span "FILE" at bounding box center [374, 120] width 47 height 19
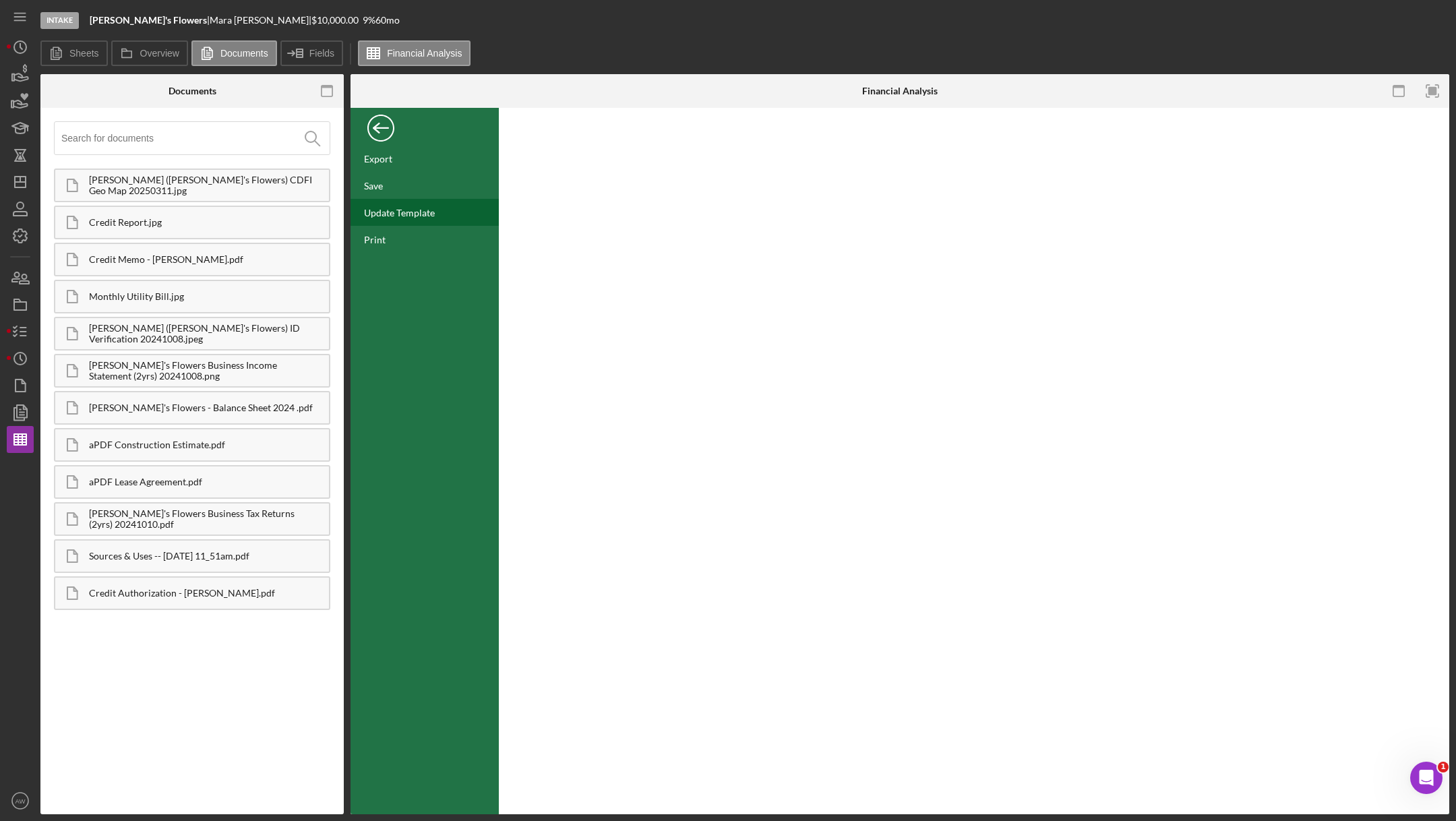
click at [389, 211] on div "Update Template" at bounding box center [399, 212] width 71 height 11
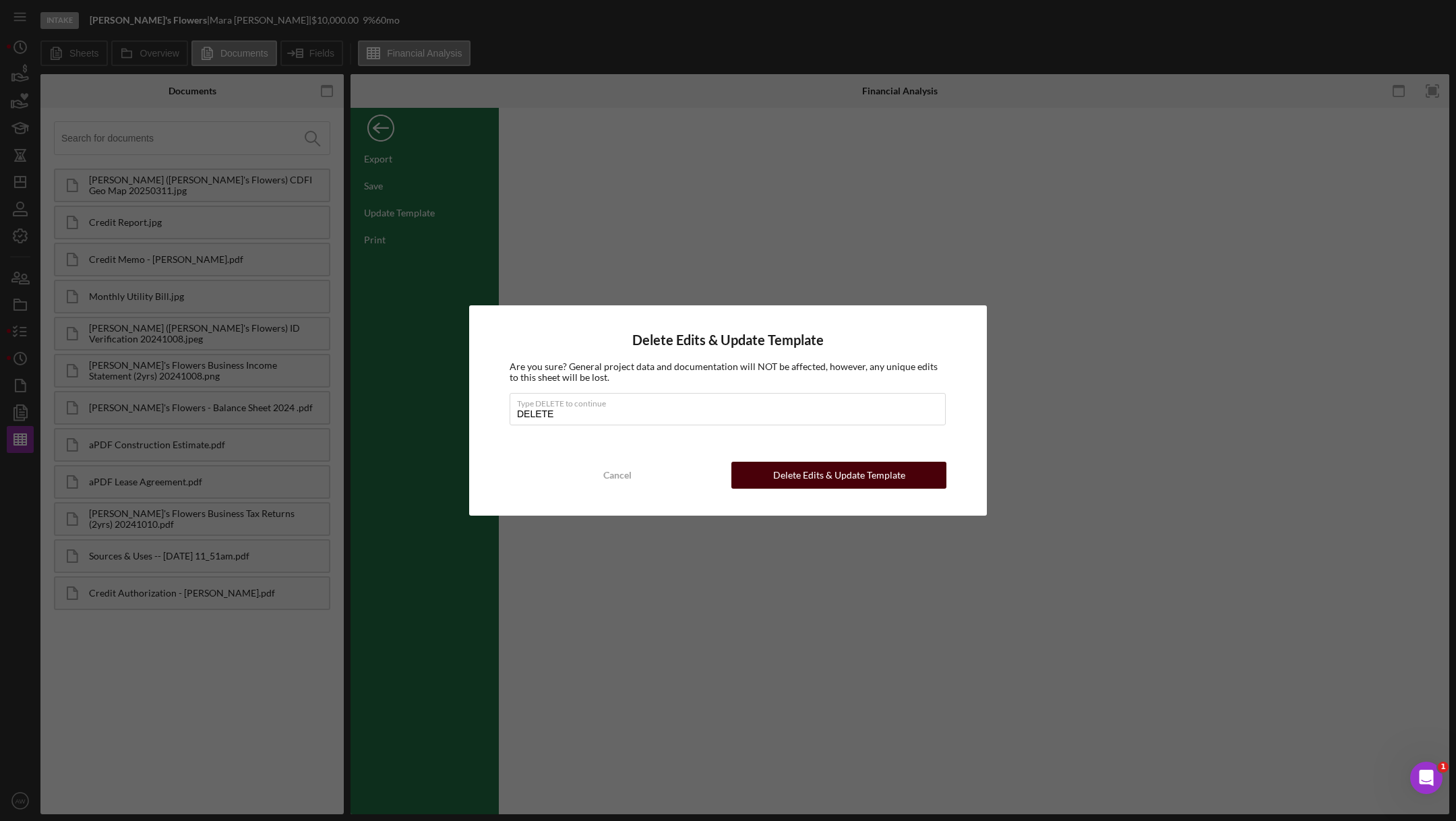
type input "DELETE"
click at [818, 478] on div "Delete Edits & Update Template" at bounding box center [839, 475] width 132 height 27
type input "10.5"
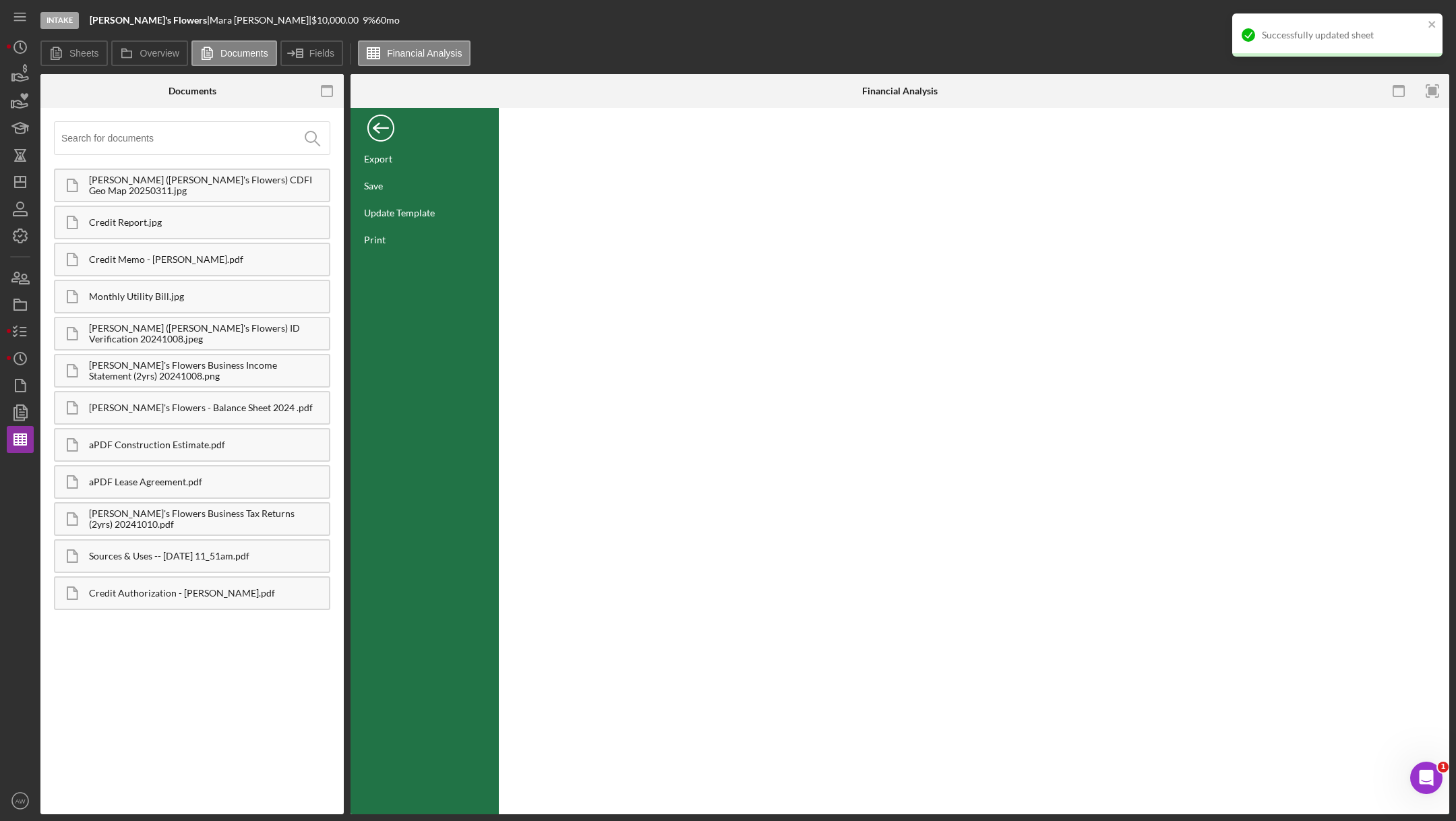
click at [383, 129] on div "Back" at bounding box center [381, 125] width 27 height 27
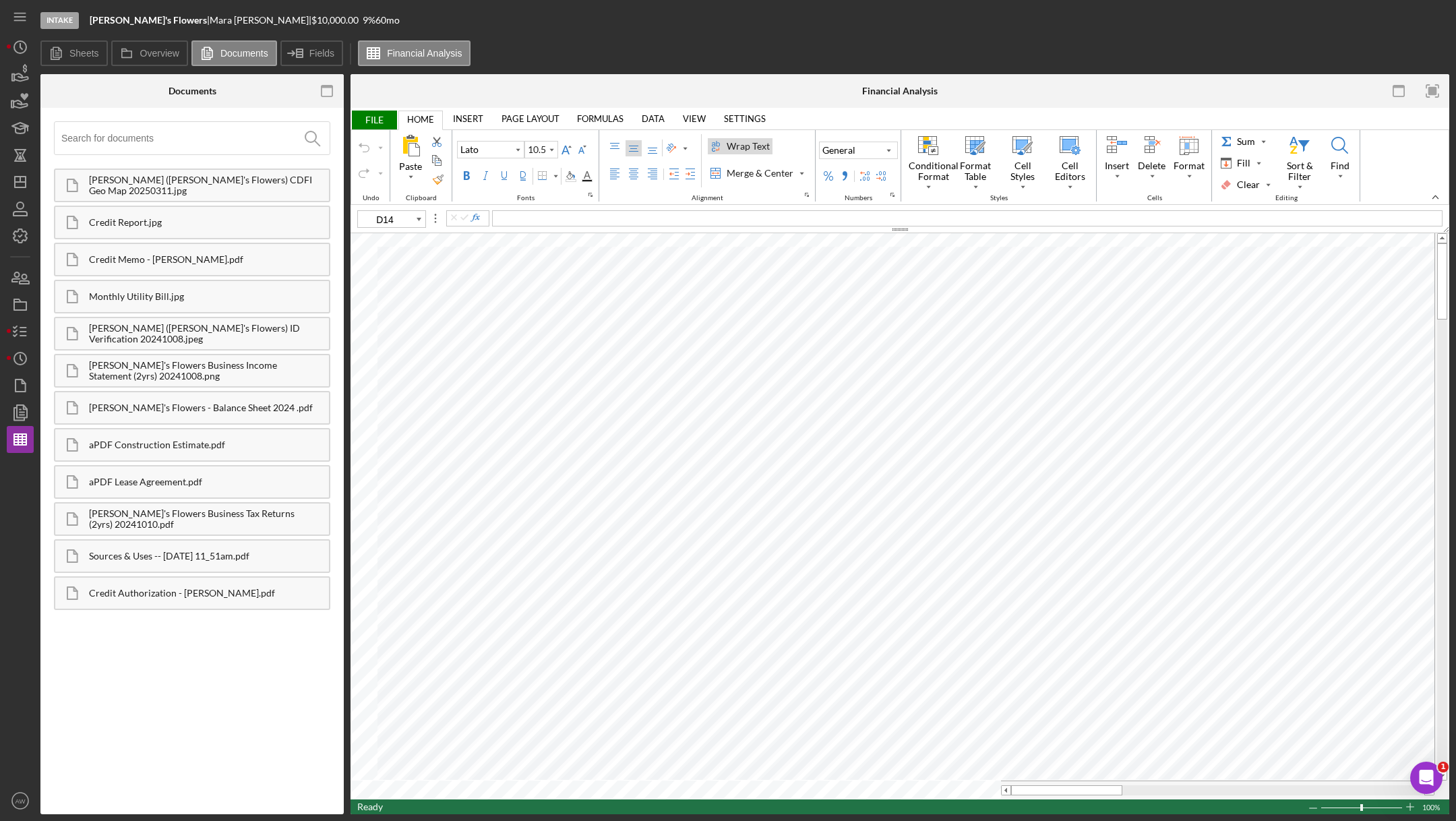
type input "D8"
click at [21, 227] on icon "button" at bounding box center [20, 235] width 34 height 34
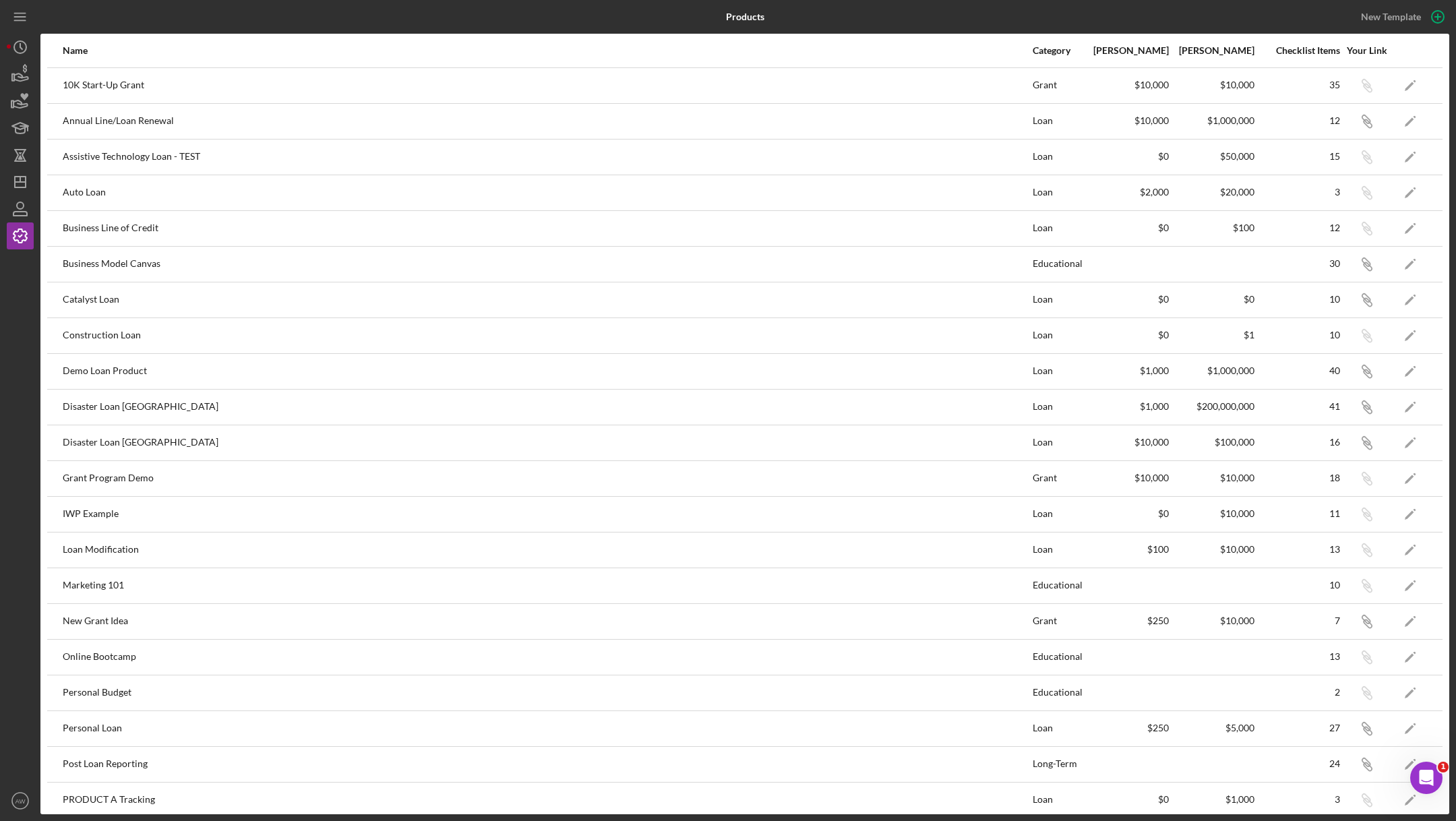
scroll to position [255, 0]
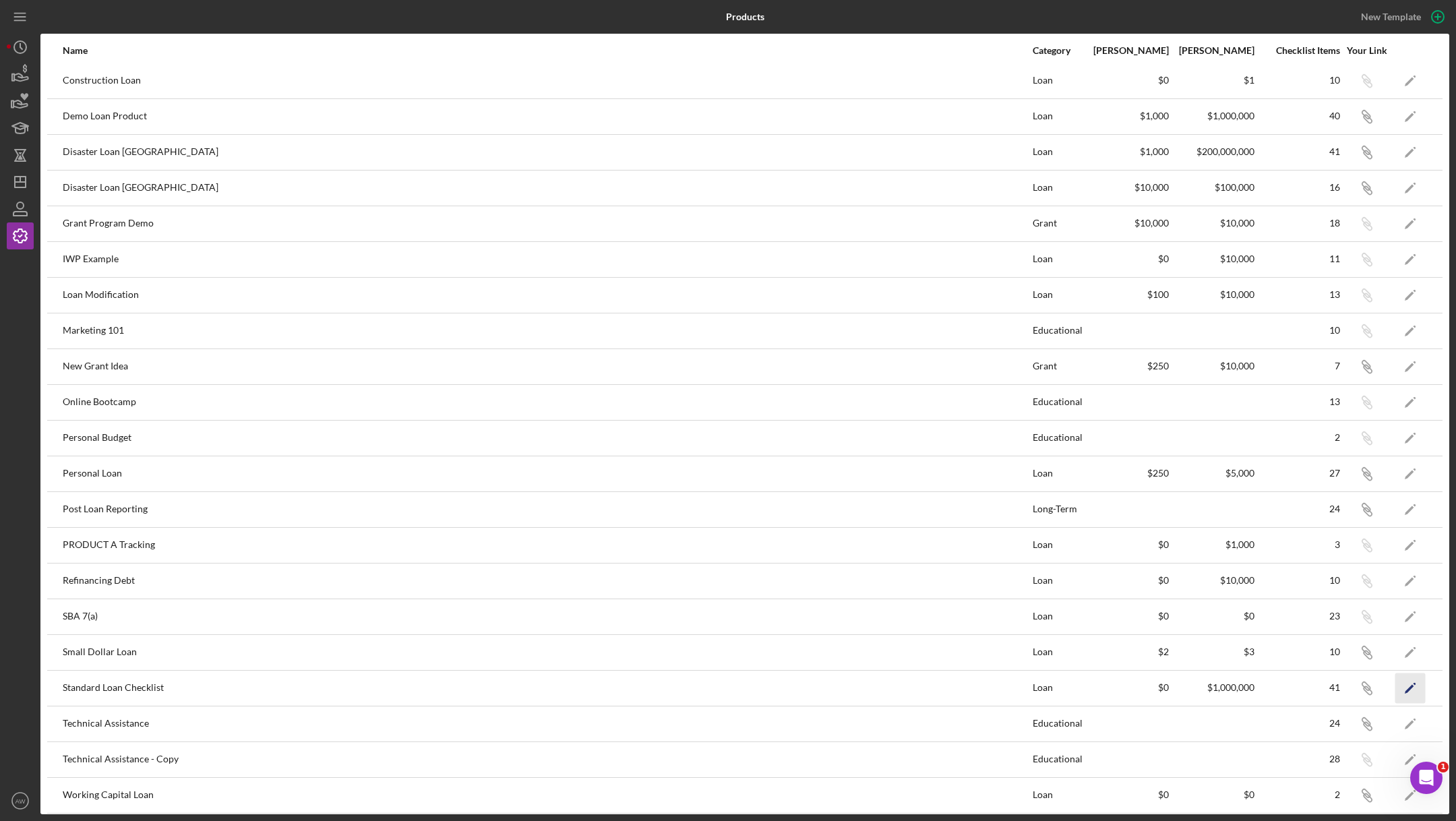
click at [1403, 676] on icon "Icon/Edit" at bounding box center [1410, 688] width 30 height 30
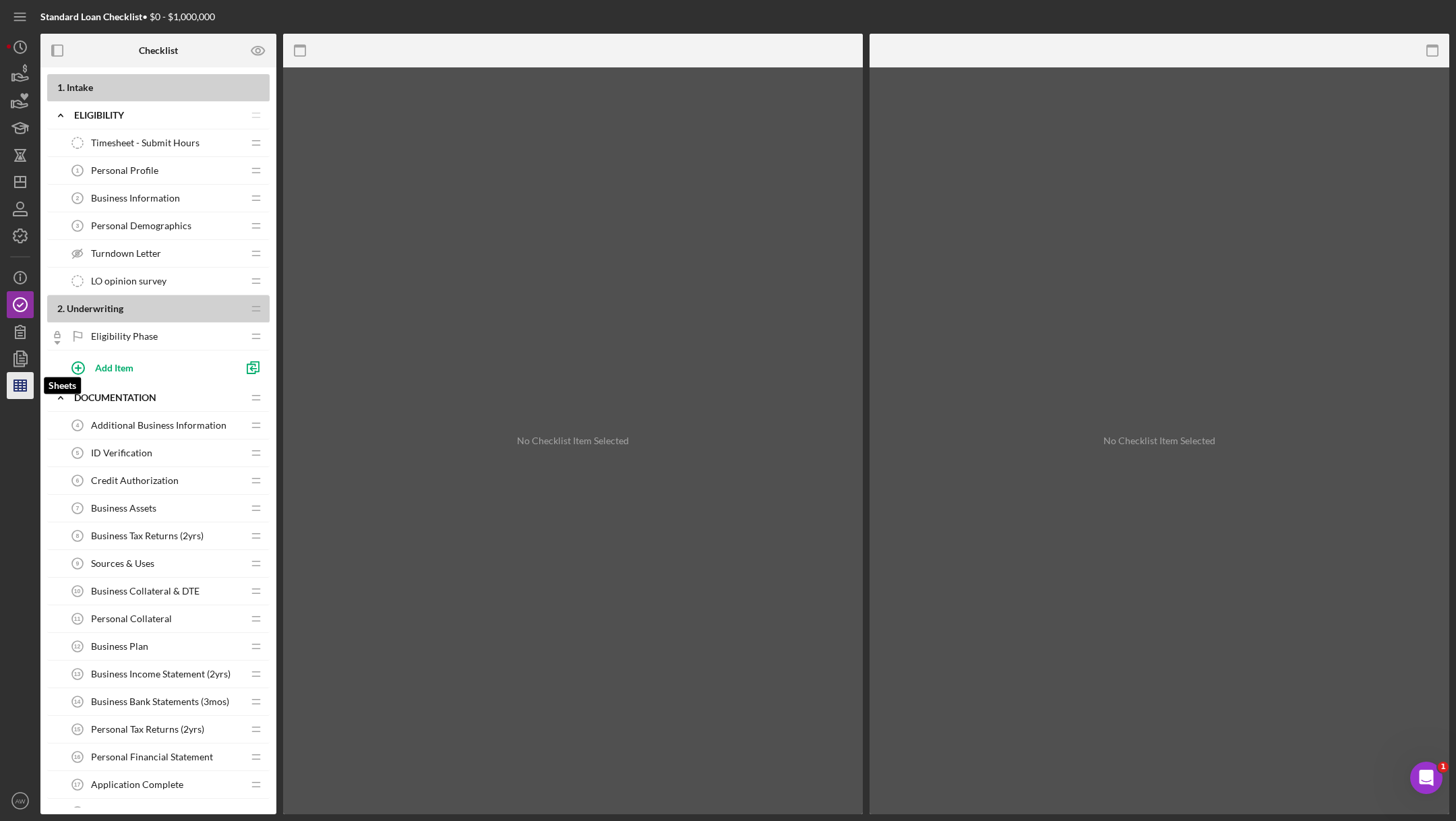
click at [23, 376] on icon "button" at bounding box center [20, 385] width 34 height 34
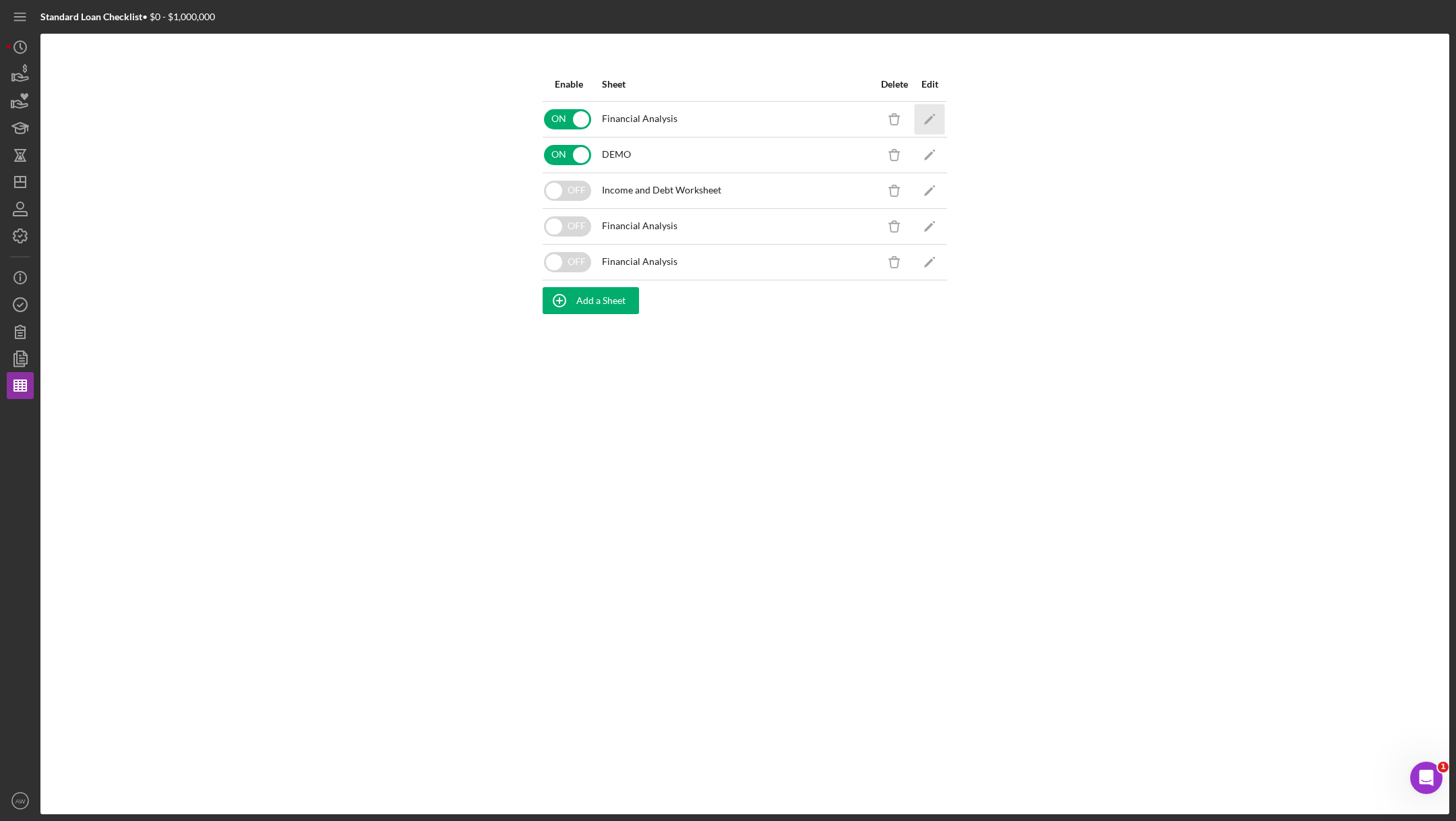
click at [930, 120] on icon "Icon/Edit" at bounding box center [930, 119] width 30 height 30
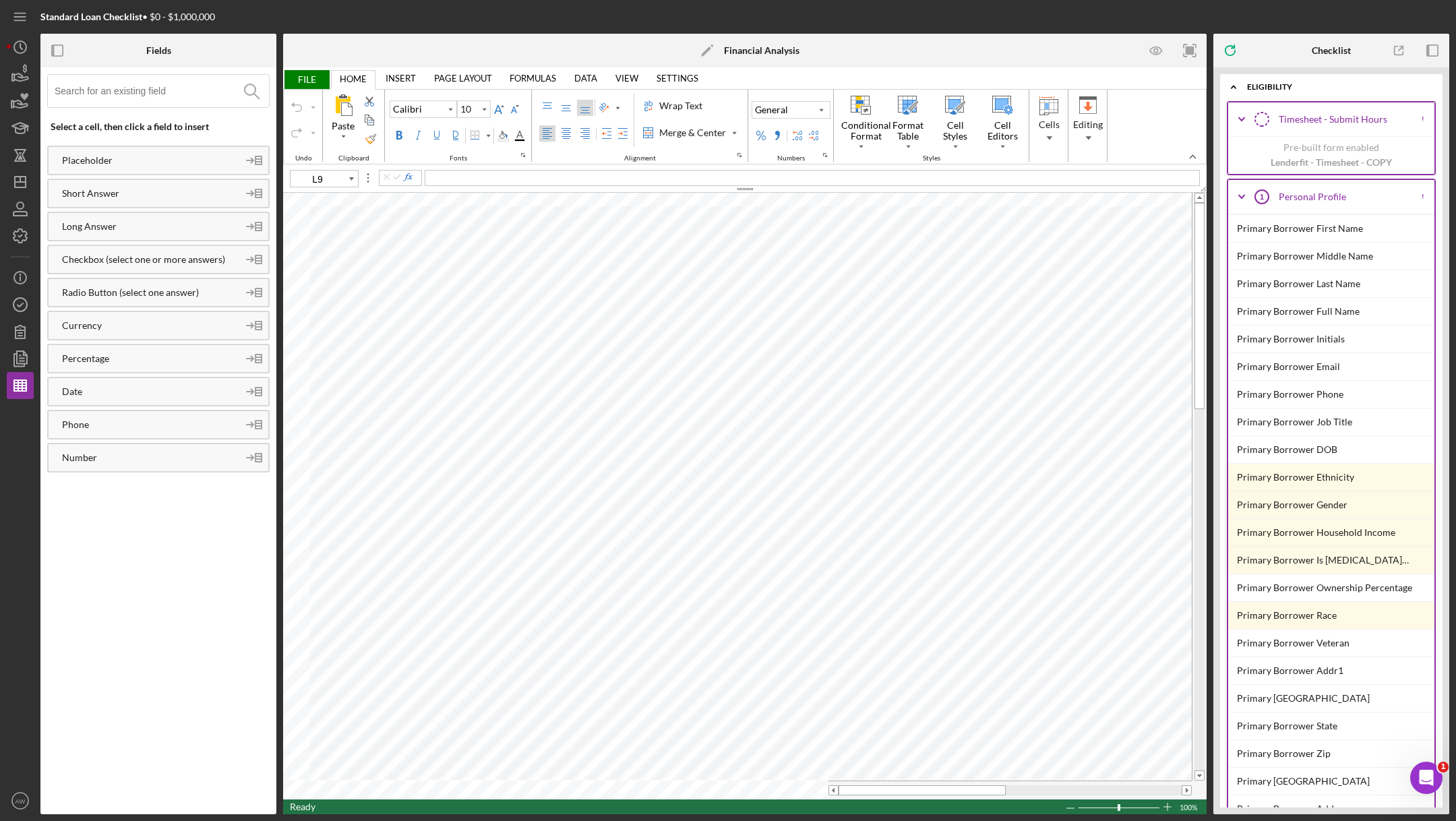
type input "11"
type input "I38"
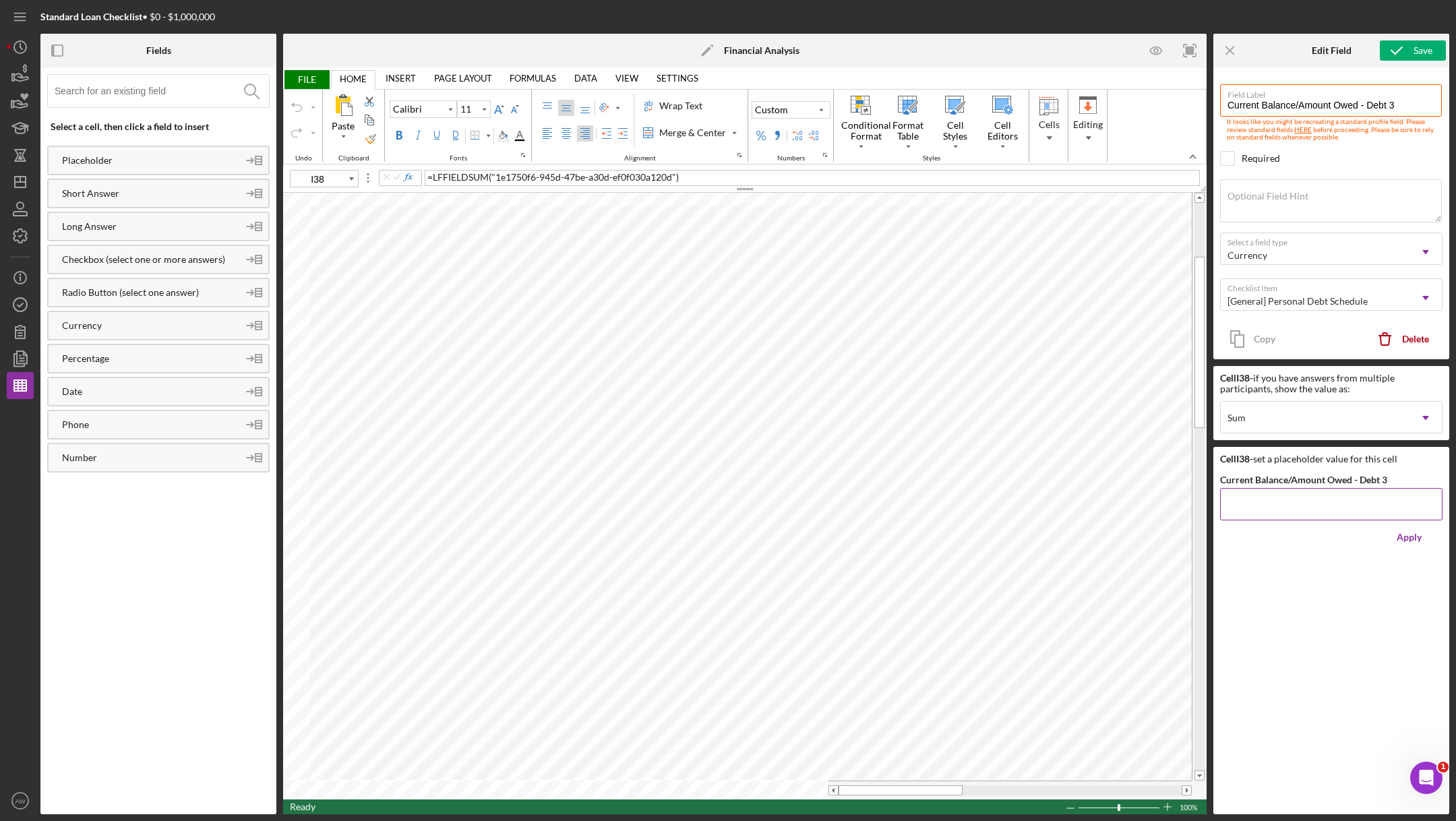
click at [1254, 498] on input "Current Balance/Amount Owed - Debt 3" at bounding box center [1331, 503] width 222 height 32
type input "$0"
click at [1404, 533] on div "Apply" at bounding box center [1409, 537] width 25 height 27
type input "I37"
click at [1363, 514] on input "Current Balance/Amount Owed - Debt 2" at bounding box center [1331, 503] width 222 height 32
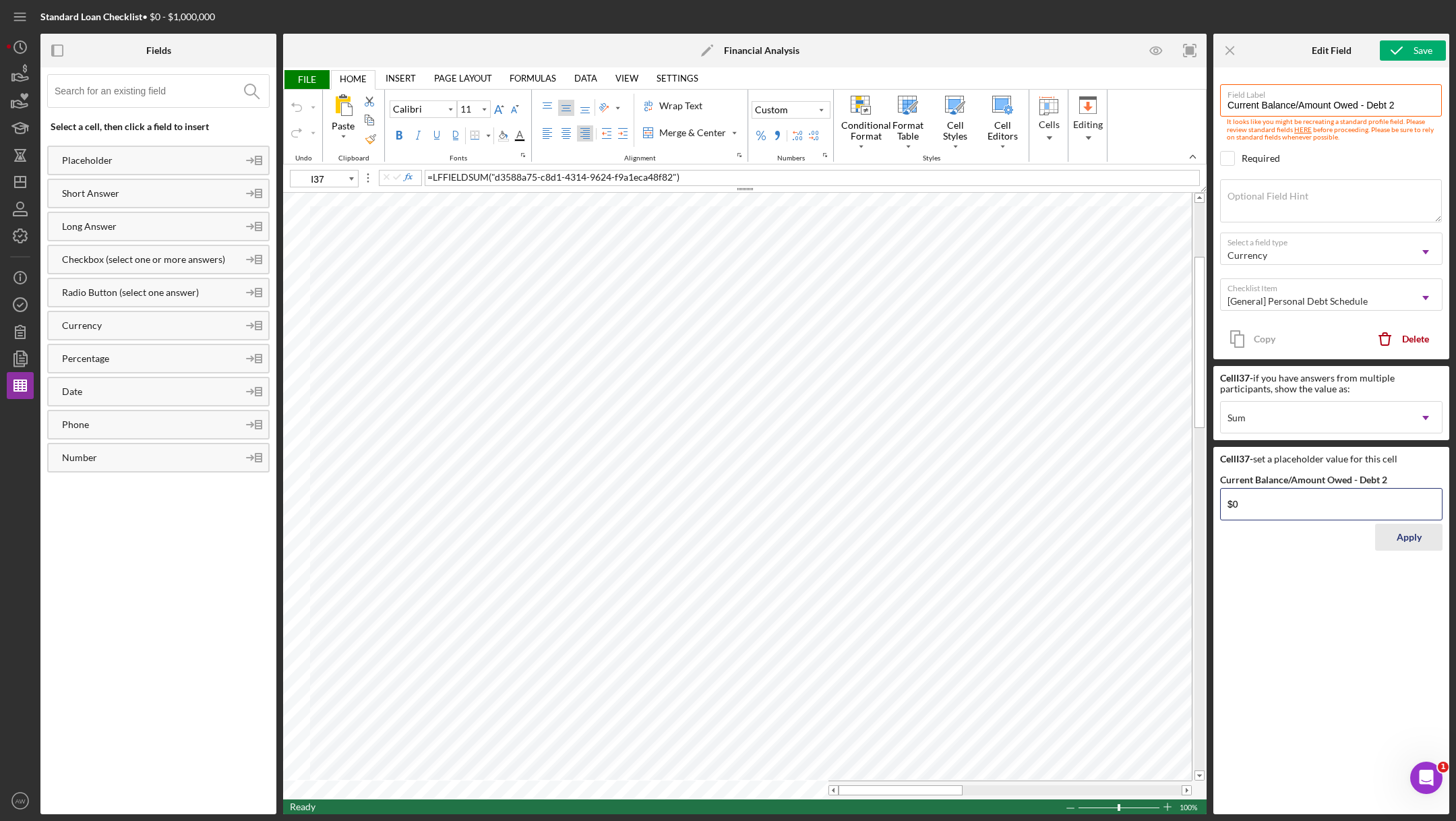
type input "$0"
click at [1417, 531] on div "Apply" at bounding box center [1409, 537] width 25 height 27
click at [300, 81] on span "FILE" at bounding box center [306, 80] width 47 height 19
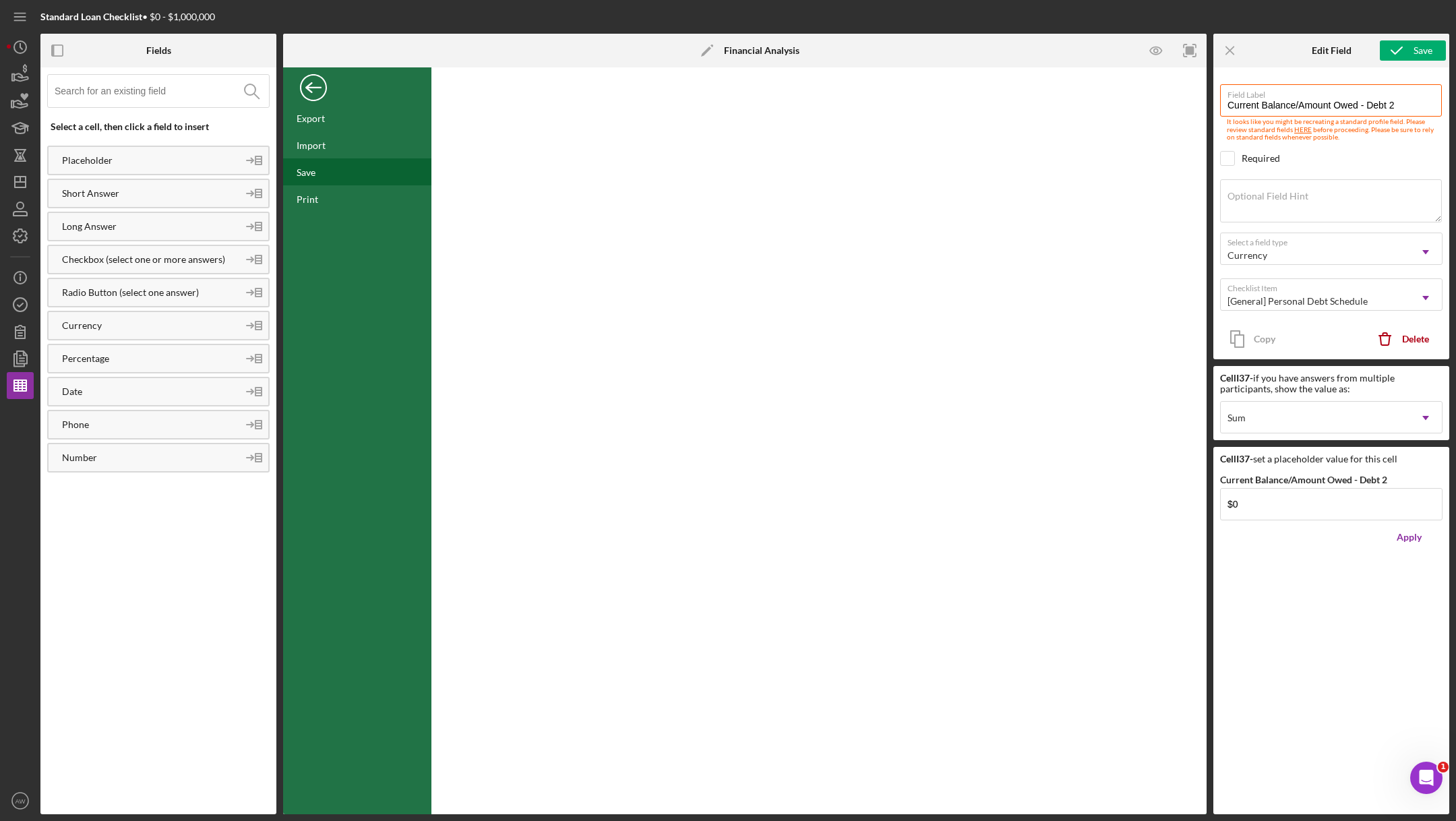
click at [330, 181] on div "Save" at bounding box center [357, 172] width 148 height 27
click at [309, 78] on div "Back" at bounding box center [313, 85] width 27 height 27
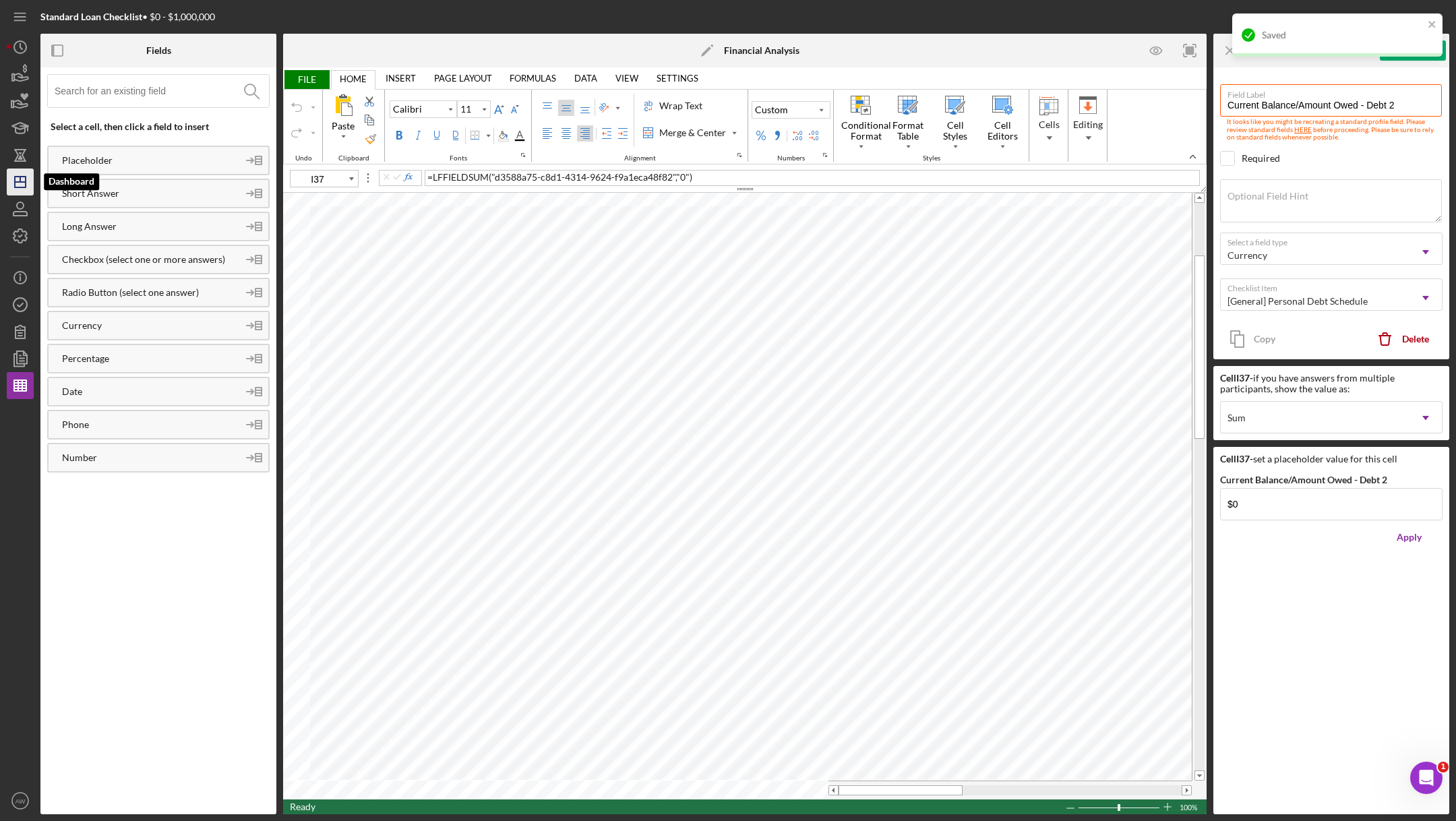
click at [15, 181] on polygon "button" at bounding box center [20, 181] width 11 height 11
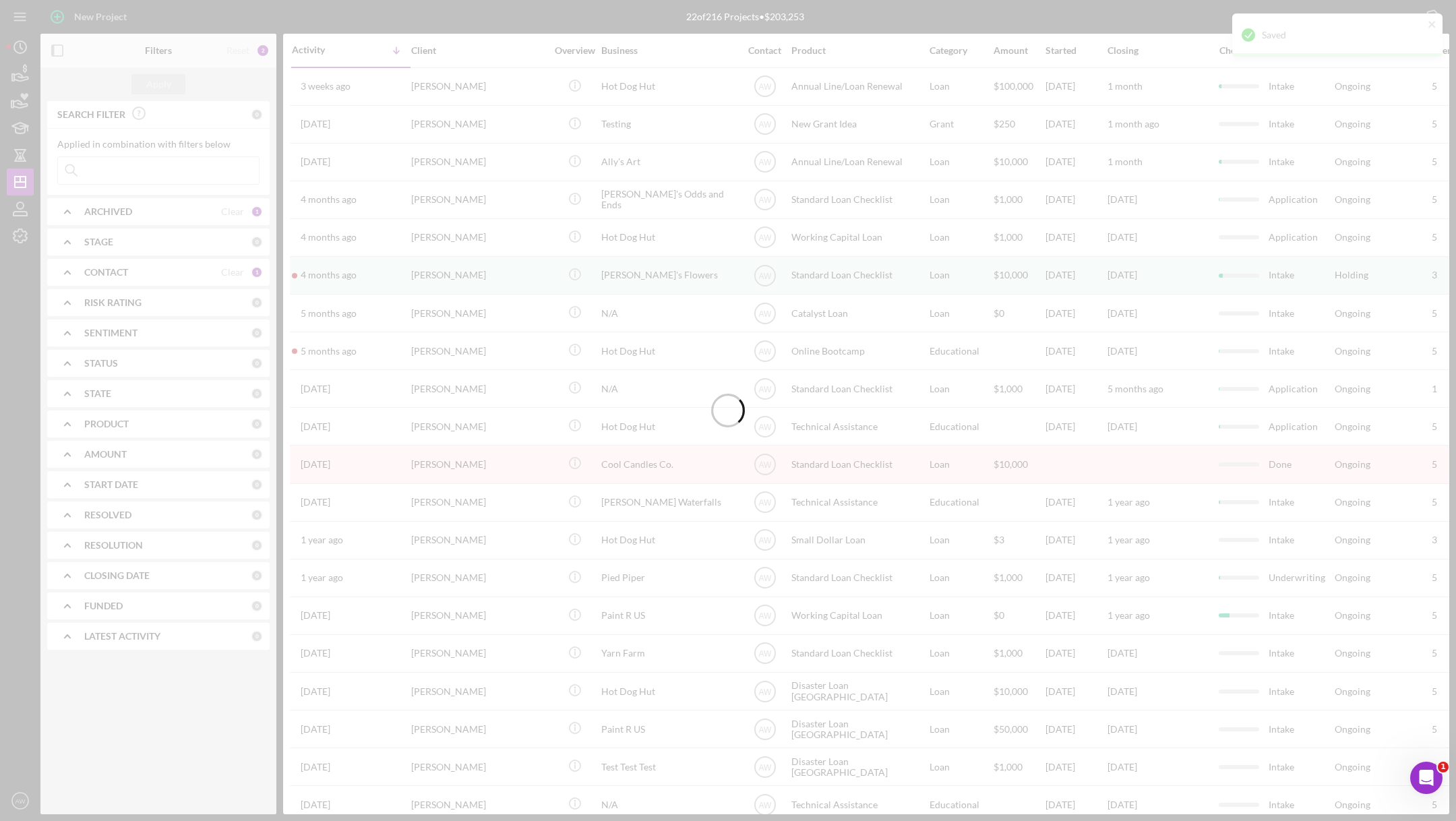
click at [137, 162] on div at bounding box center [728, 410] width 1456 height 821
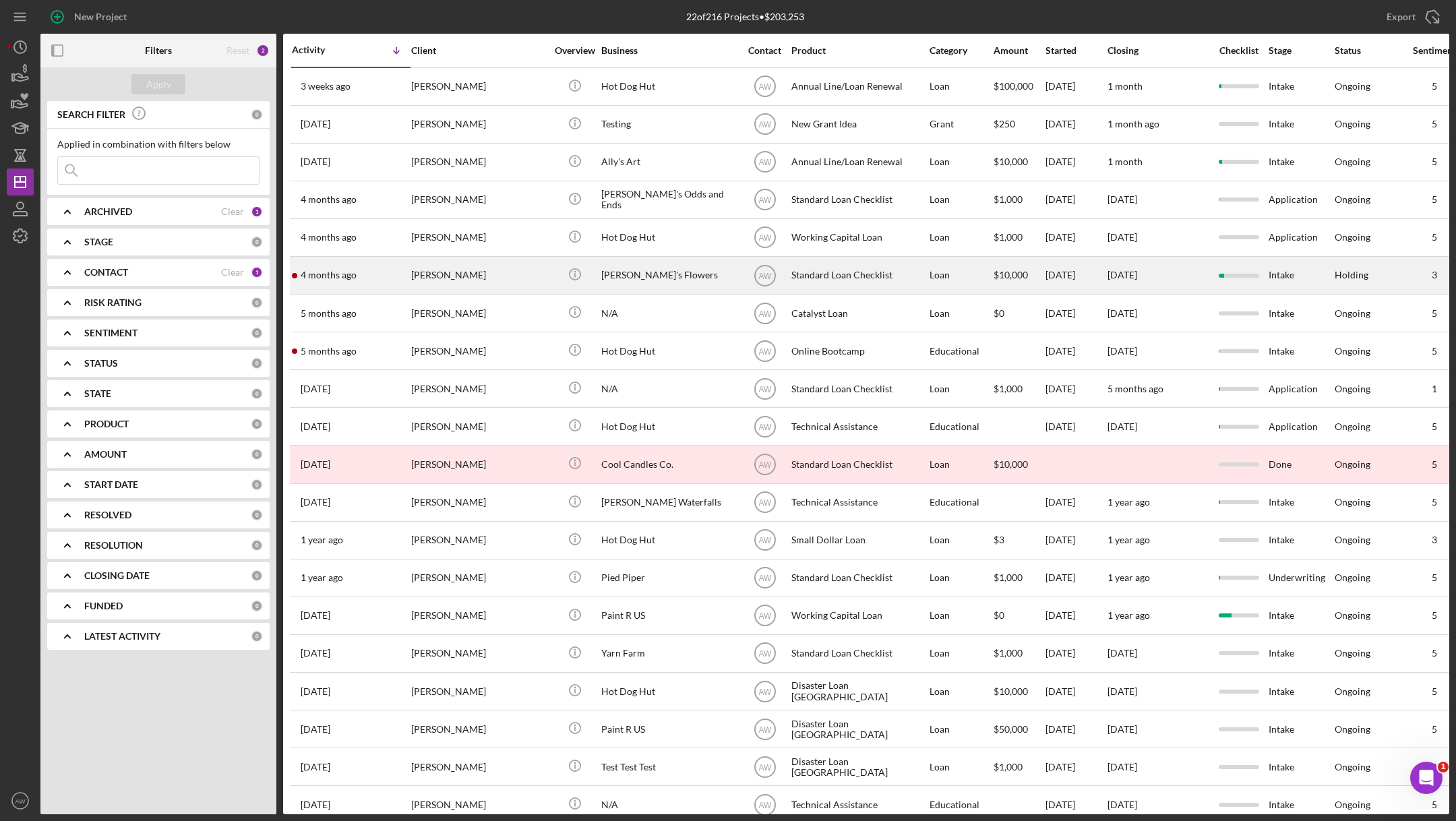
click at [341, 265] on div "[DATE] [PERSON_NAME]" at bounding box center [351, 275] width 118 height 36
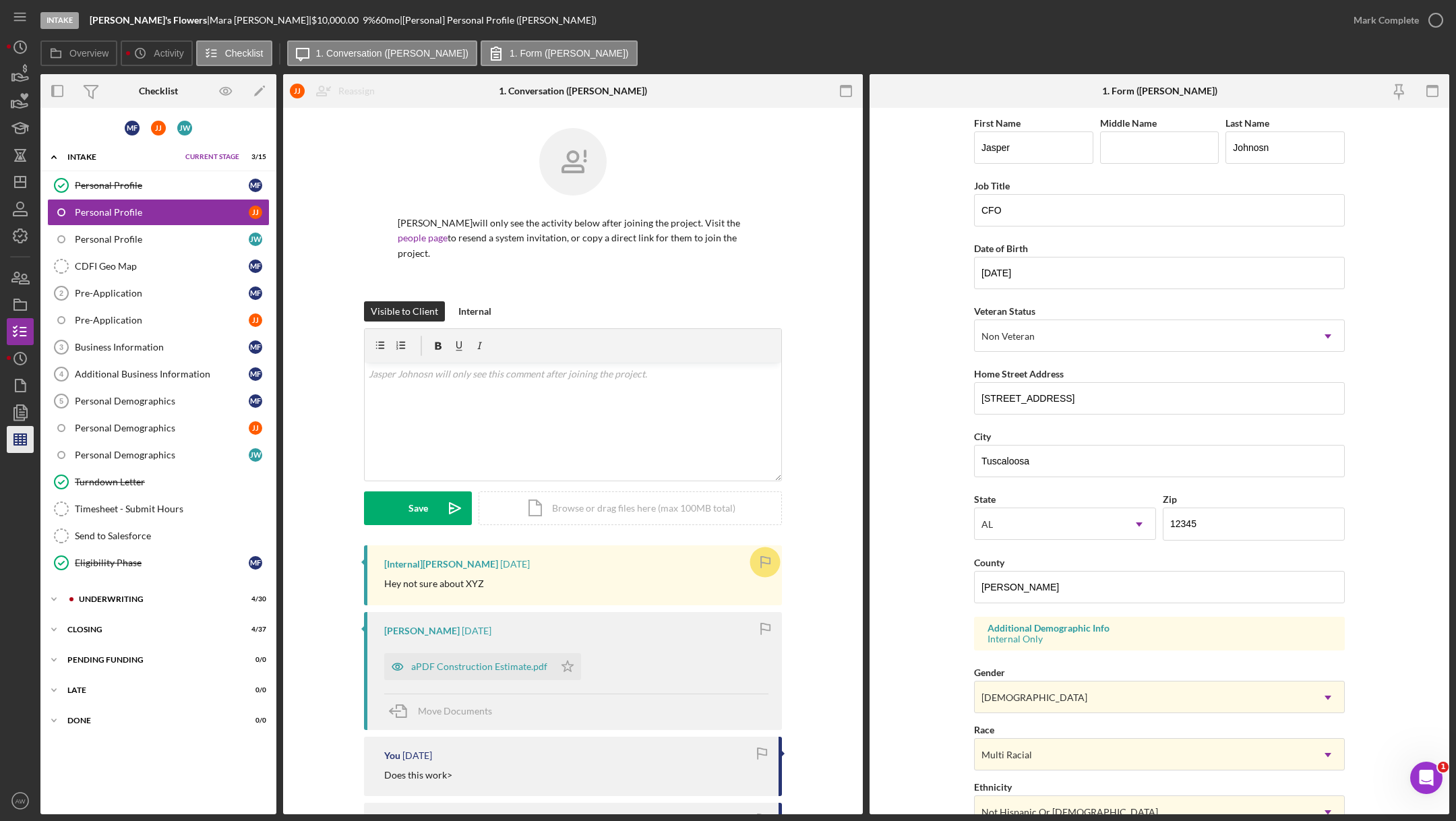
click at [32, 439] on icon "button" at bounding box center [20, 439] width 34 height 34
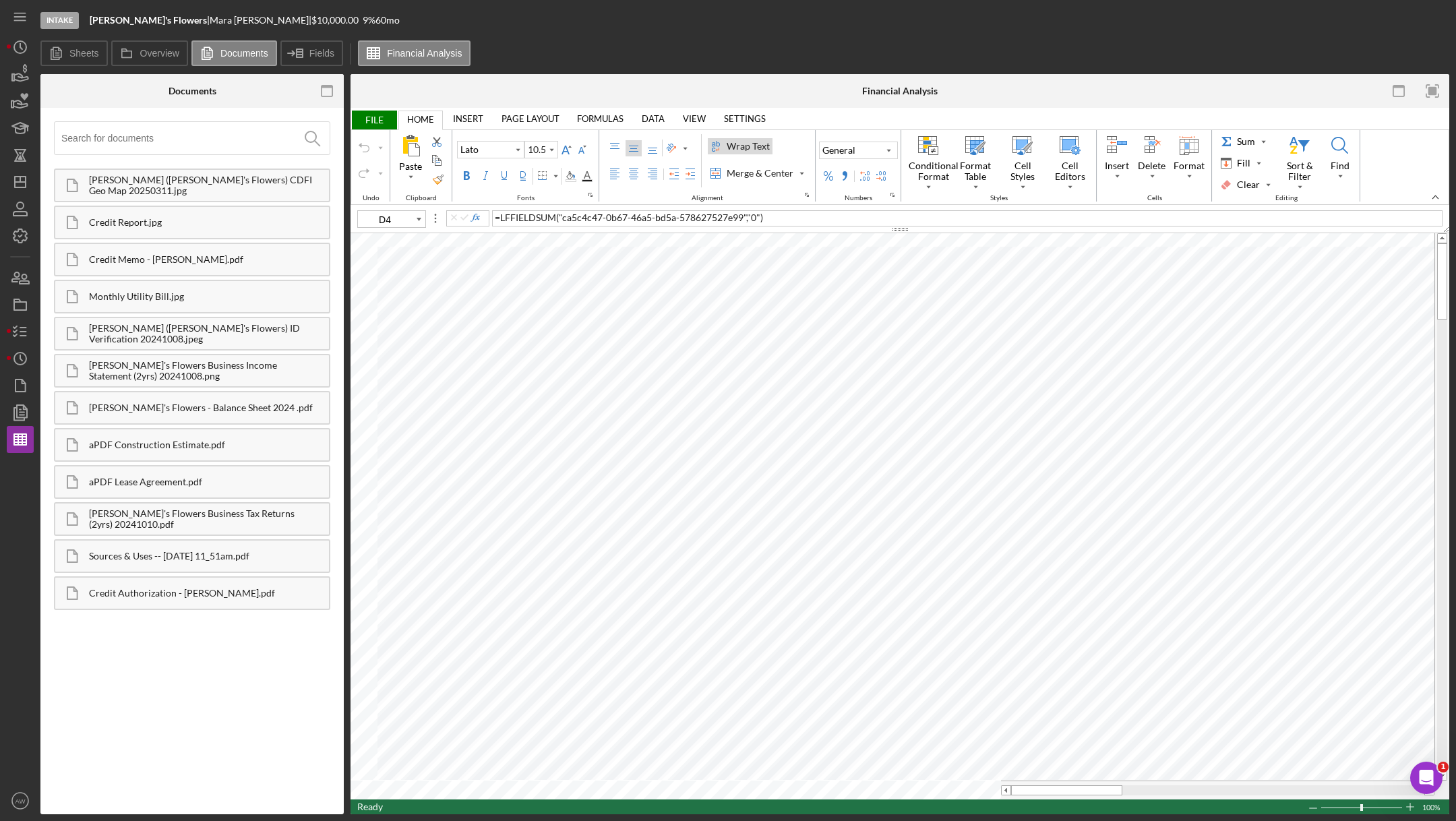
click at [367, 117] on span "FILE" at bounding box center [374, 120] width 47 height 19
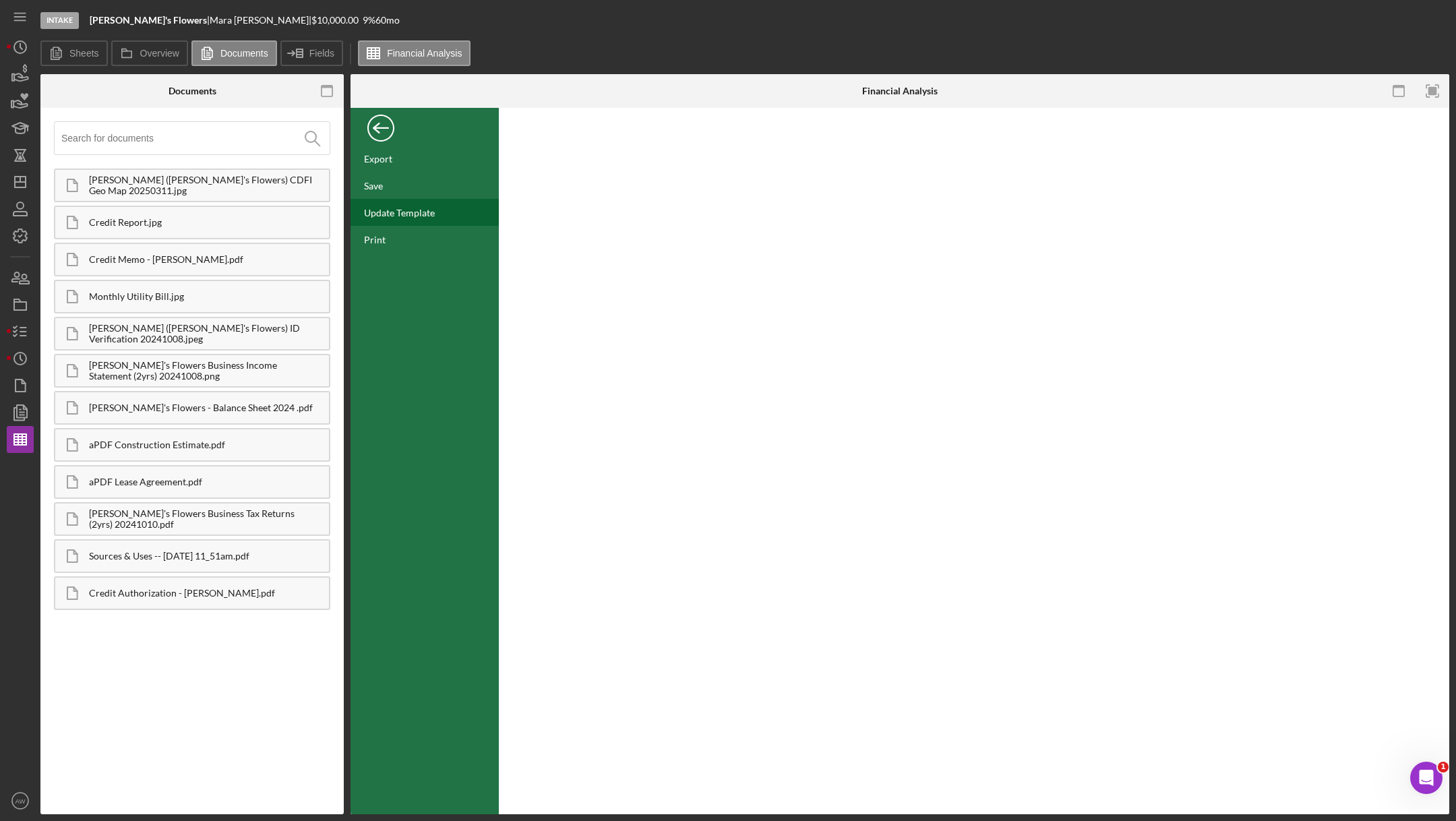
click at [410, 214] on div "Update Template" at bounding box center [399, 212] width 71 height 11
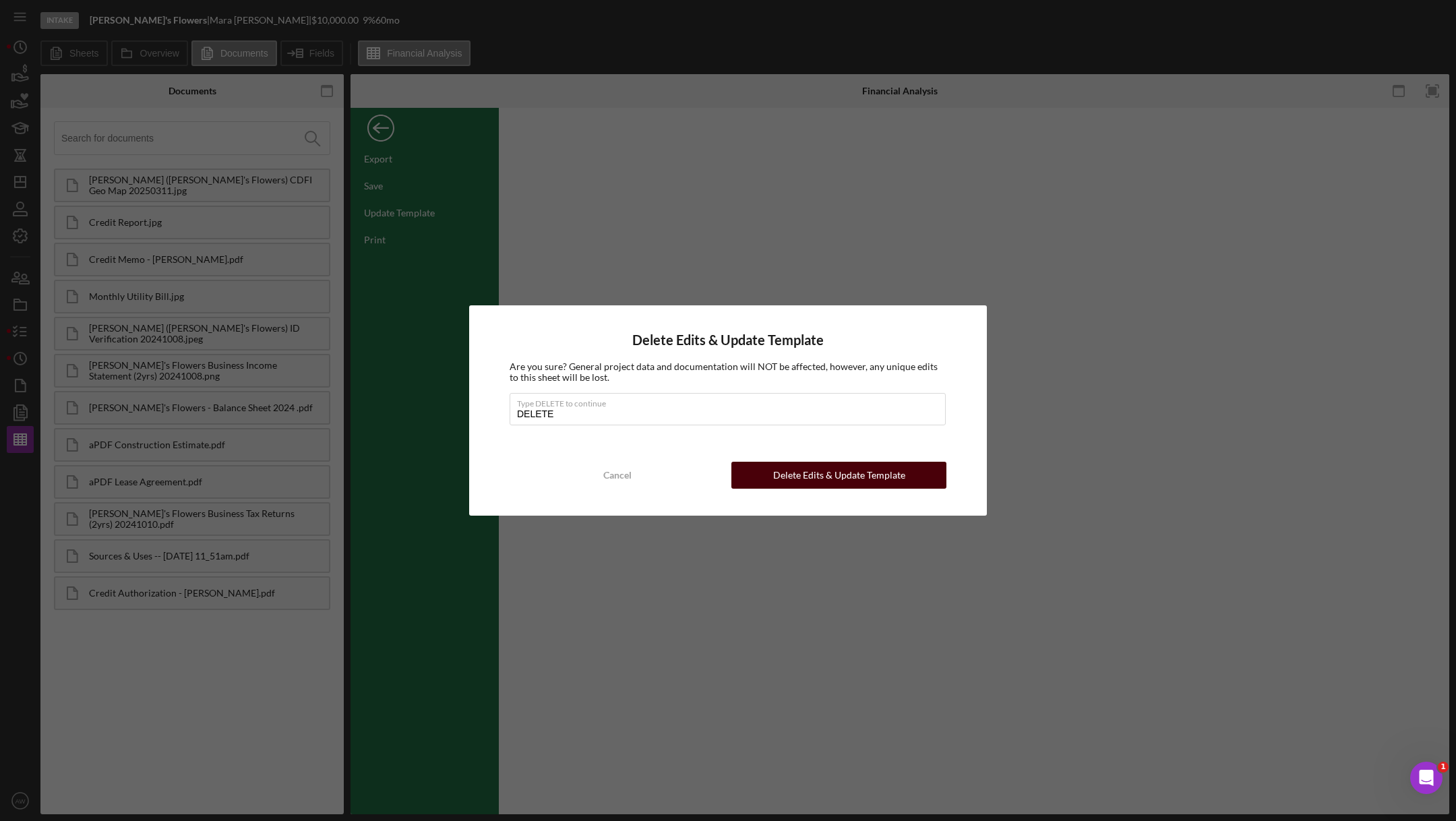
type input "DELETE"
click at [766, 468] on button "Delete Edits & Update Template" at bounding box center [839, 475] width 215 height 27
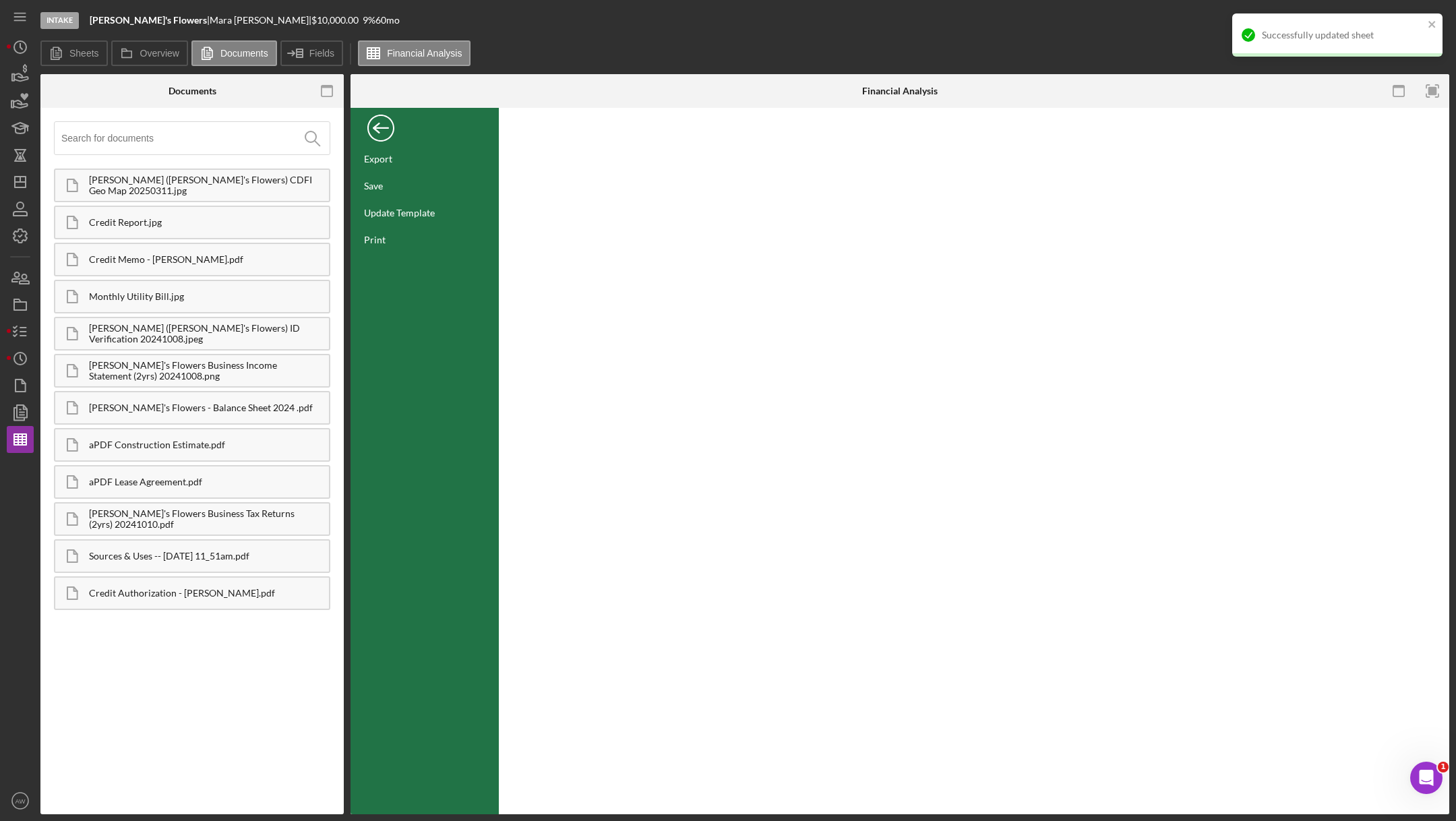
click at [369, 115] on div "Back" at bounding box center [381, 125] width 27 height 27
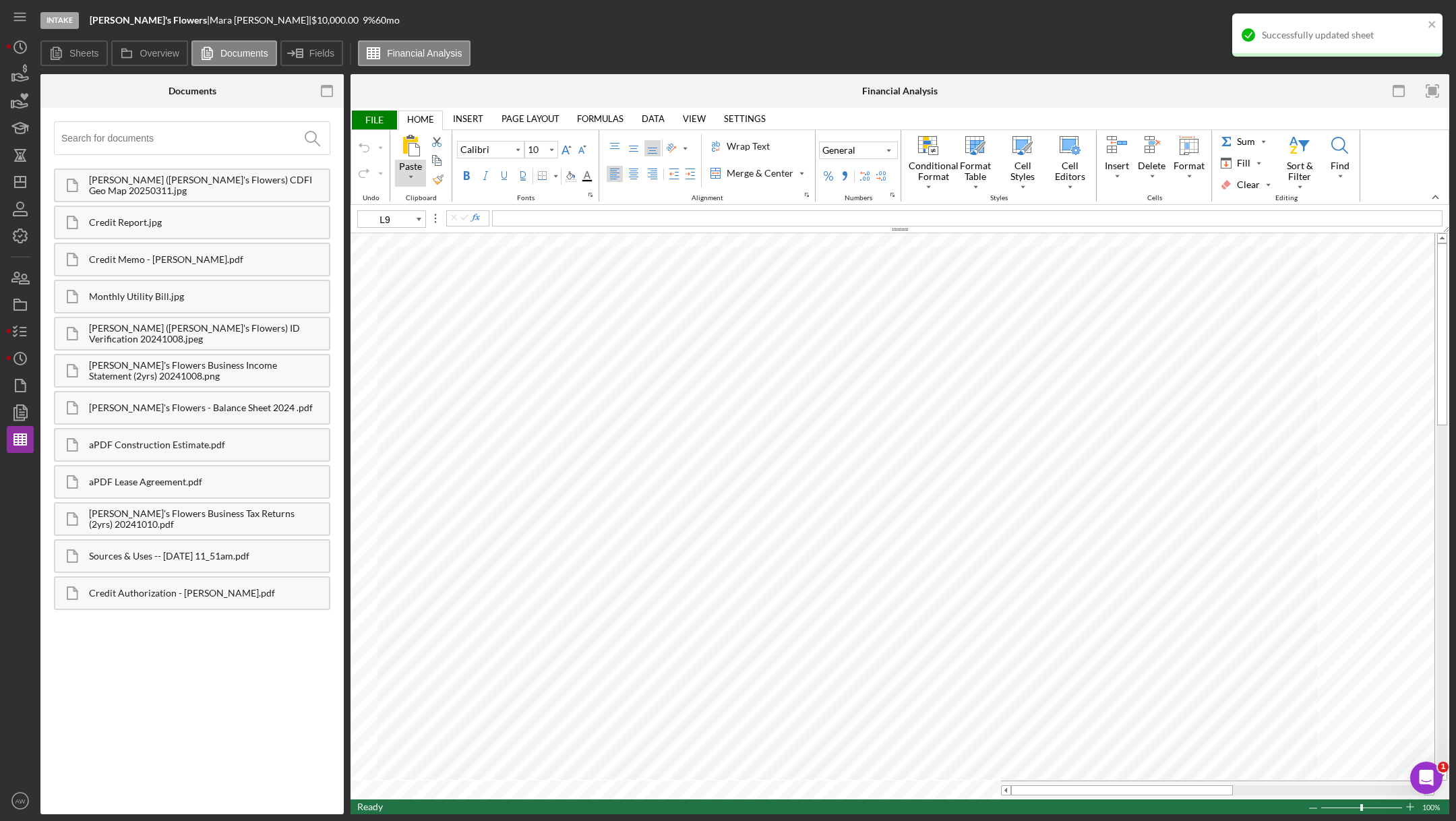
type input "11"
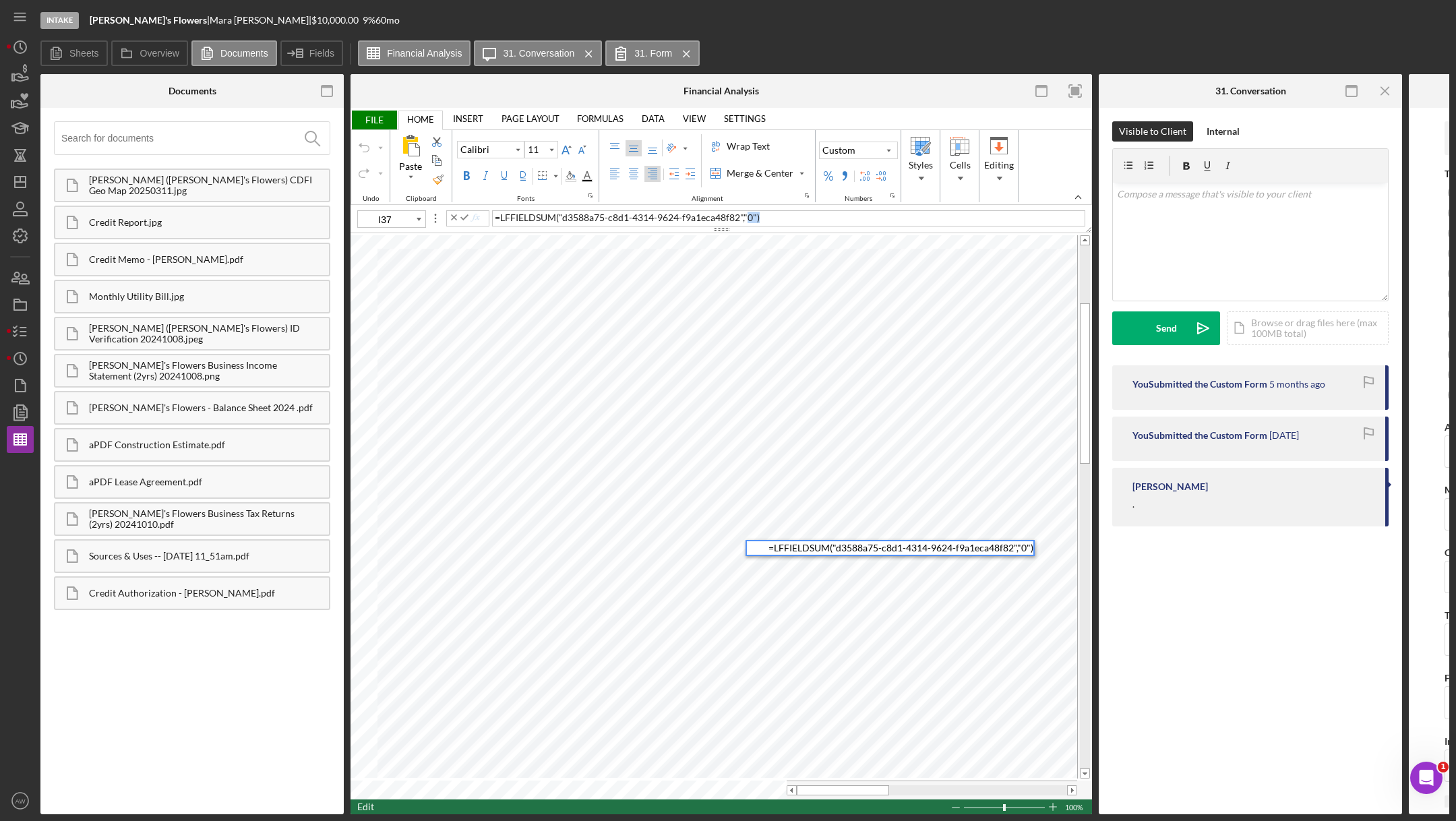
drag, startPoint x: 760, startPoint y: 217, endPoint x: 747, endPoint y: 217, distance: 13.0
click at [747, 217] on span "= LFFIELDSUM ( "d3588a75-c8d1-4314-9624-f9a1eca48f82" , "0" )" at bounding box center [627, 217] width 265 height 11
type input "G37"
